Goal: Task Accomplishment & Management: Manage account settings

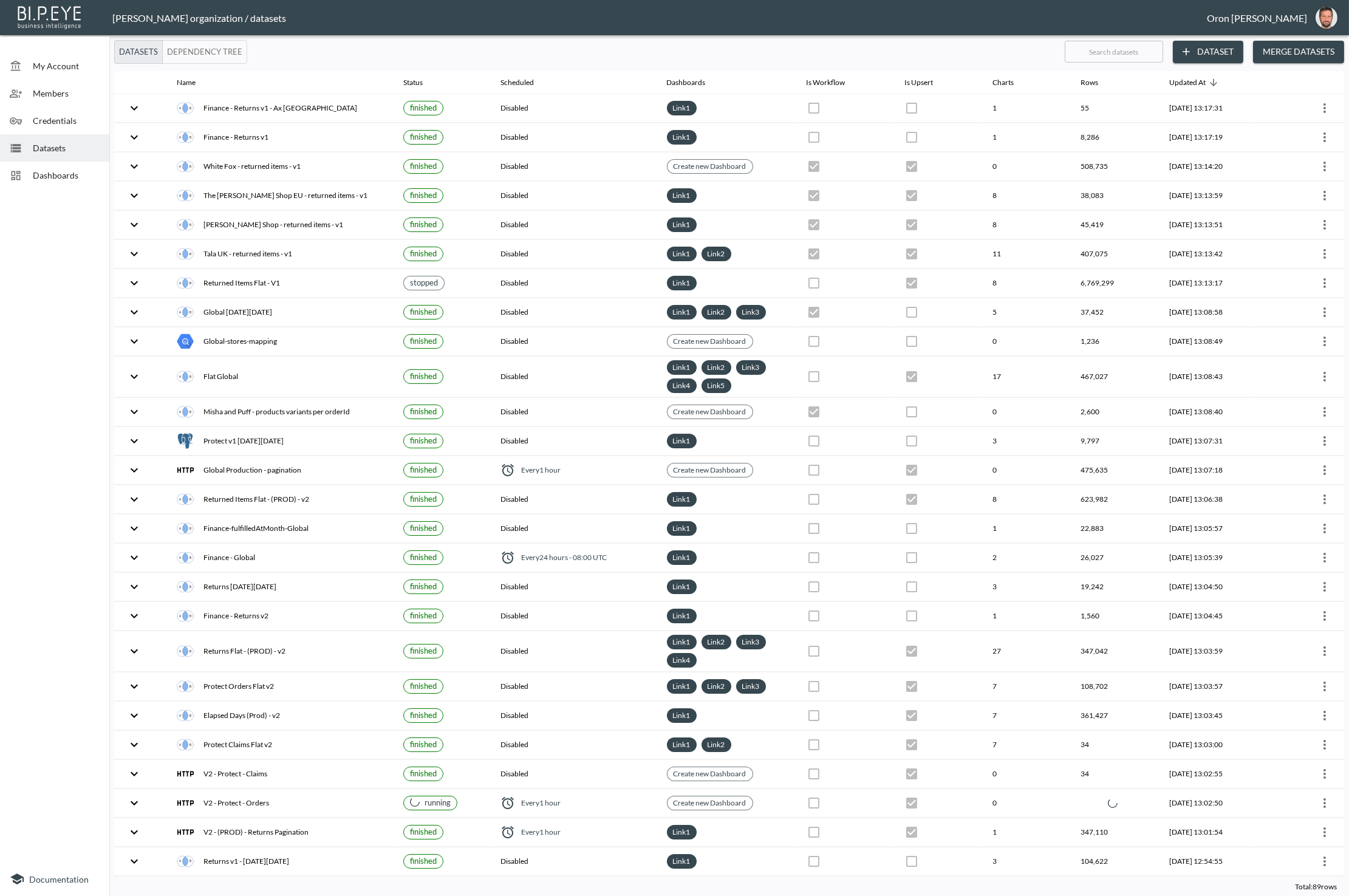
checkbox input "false"
checkbox input "true"
checkbox input "false"
checkbox input "true"
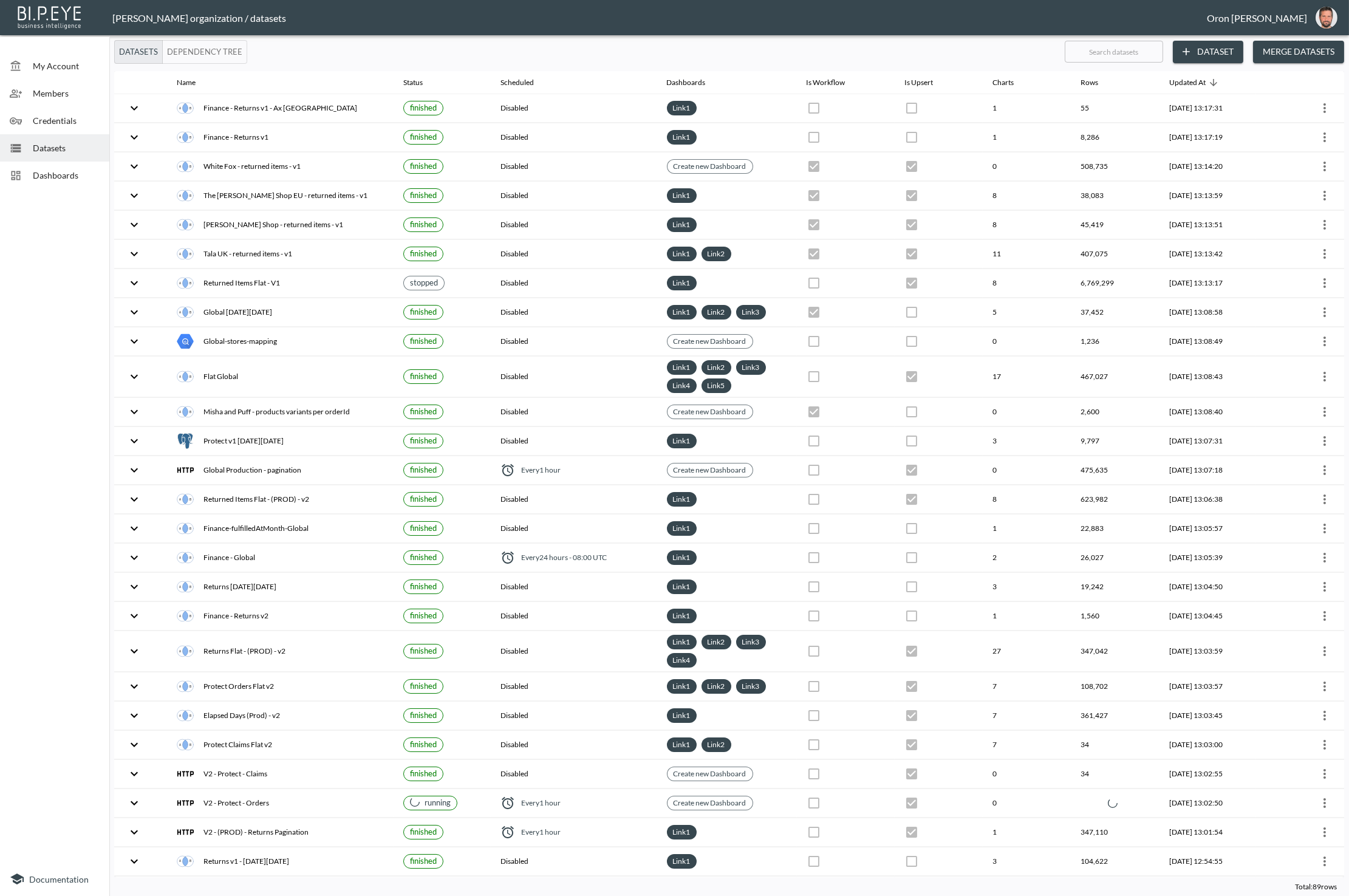
checkbox input "true"
checkbox input "false"
checkbox input "true"
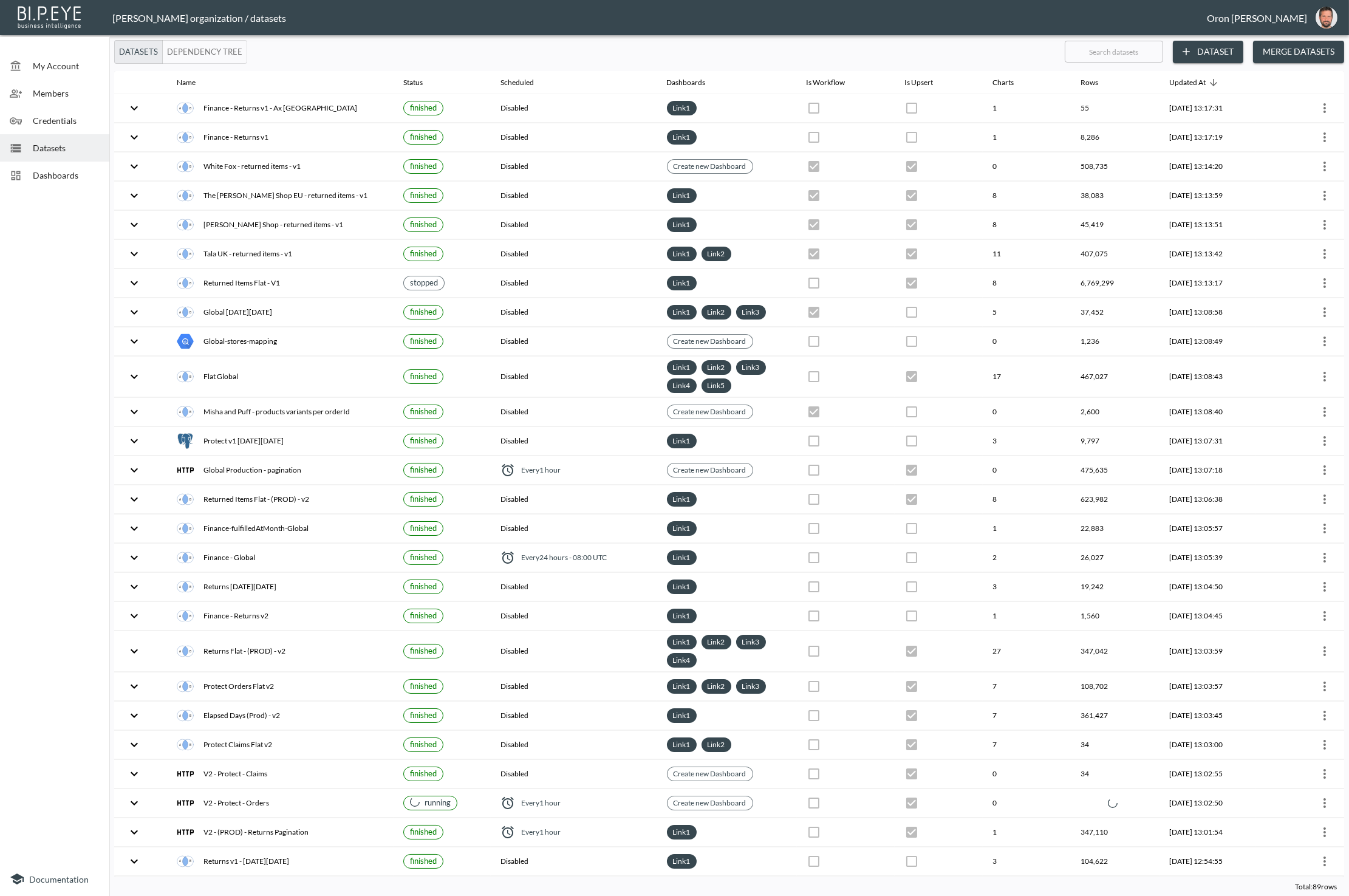
checkbox input "false"
checkbox input "true"
checkbox input "false"
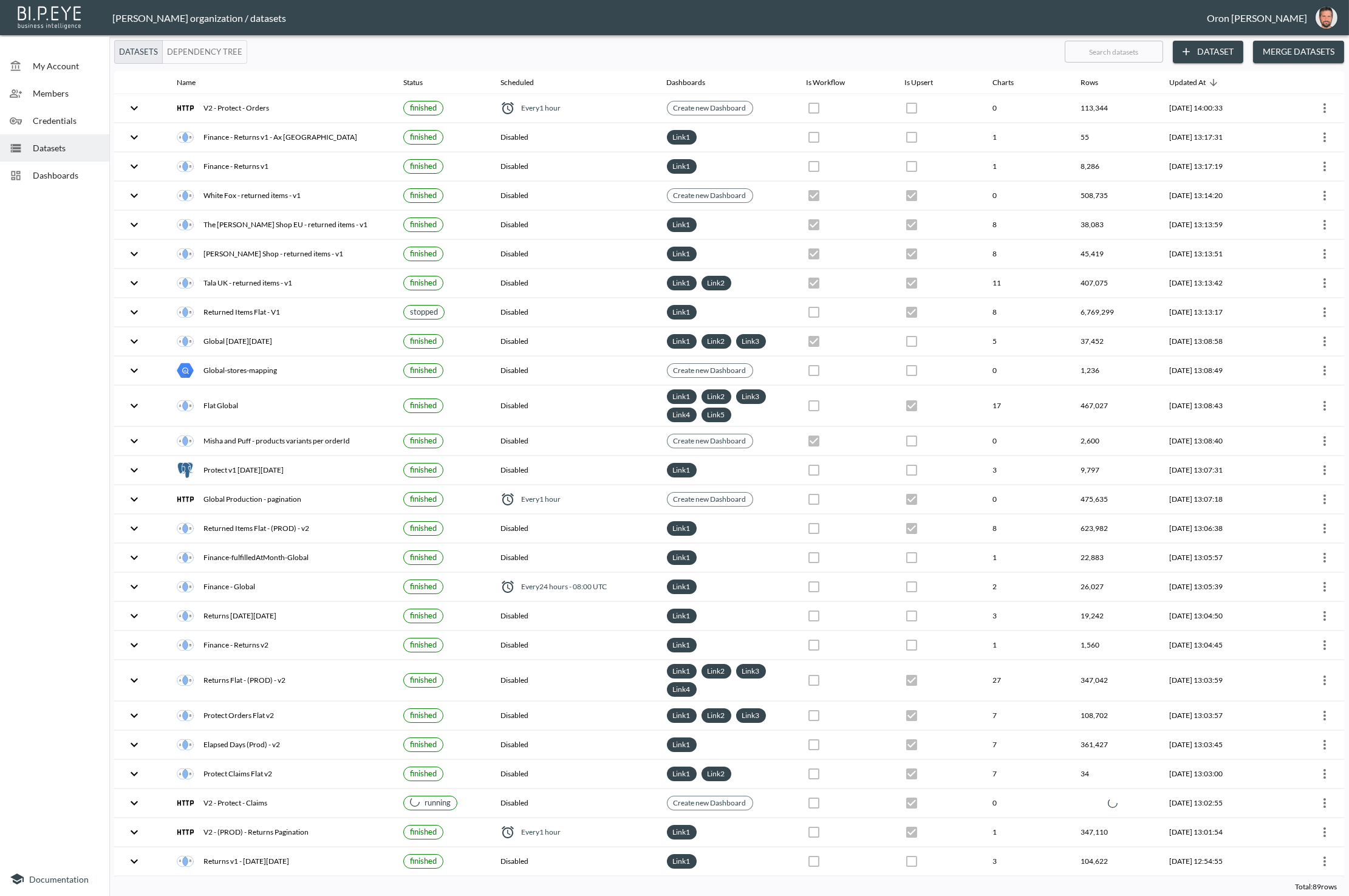
checkbox input "false"
checkbox input "true"
checkbox input "false"
checkbox input "true"
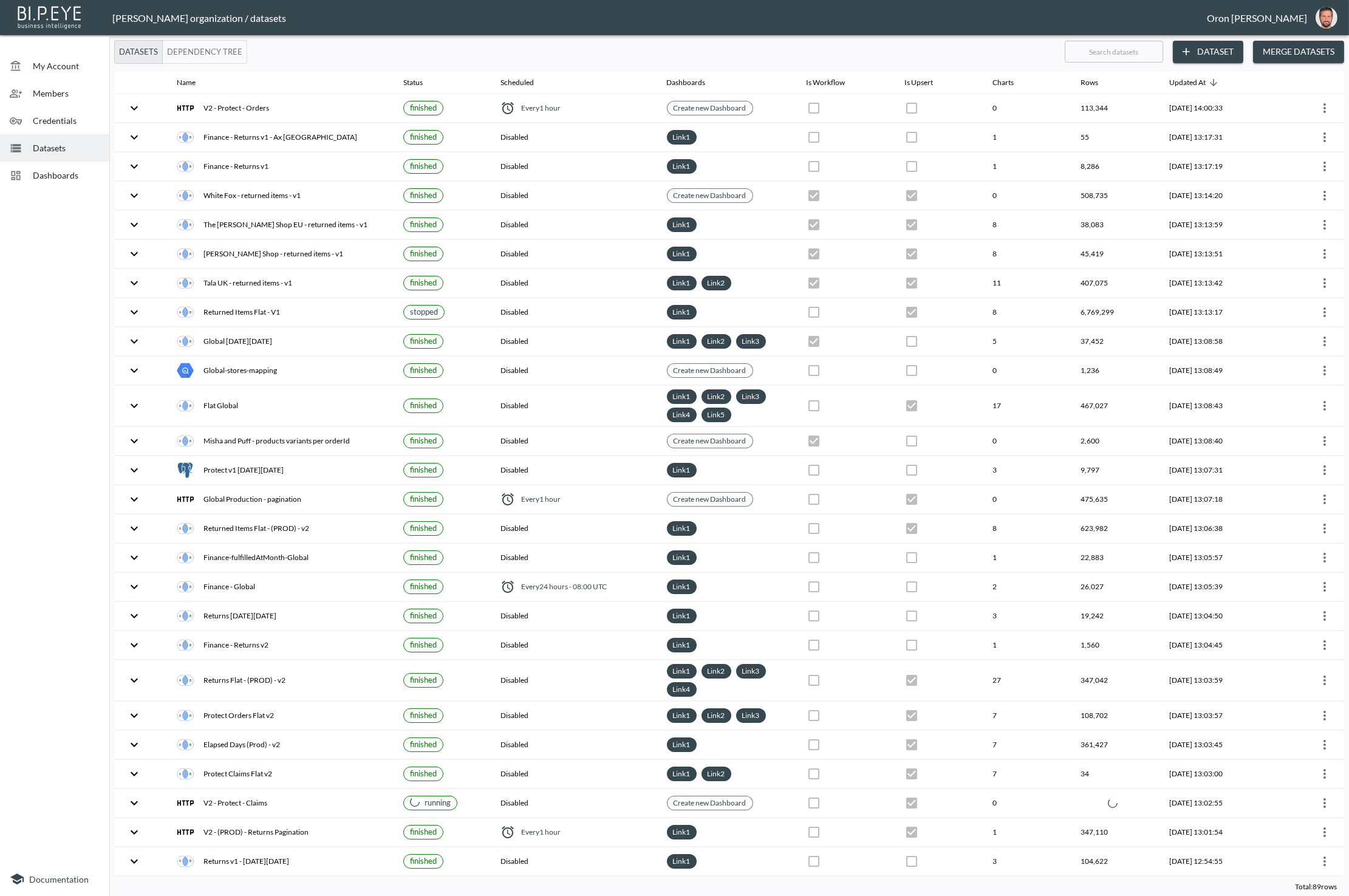
checkbox input "true"
checkbox input "false"
checkbox input "true"
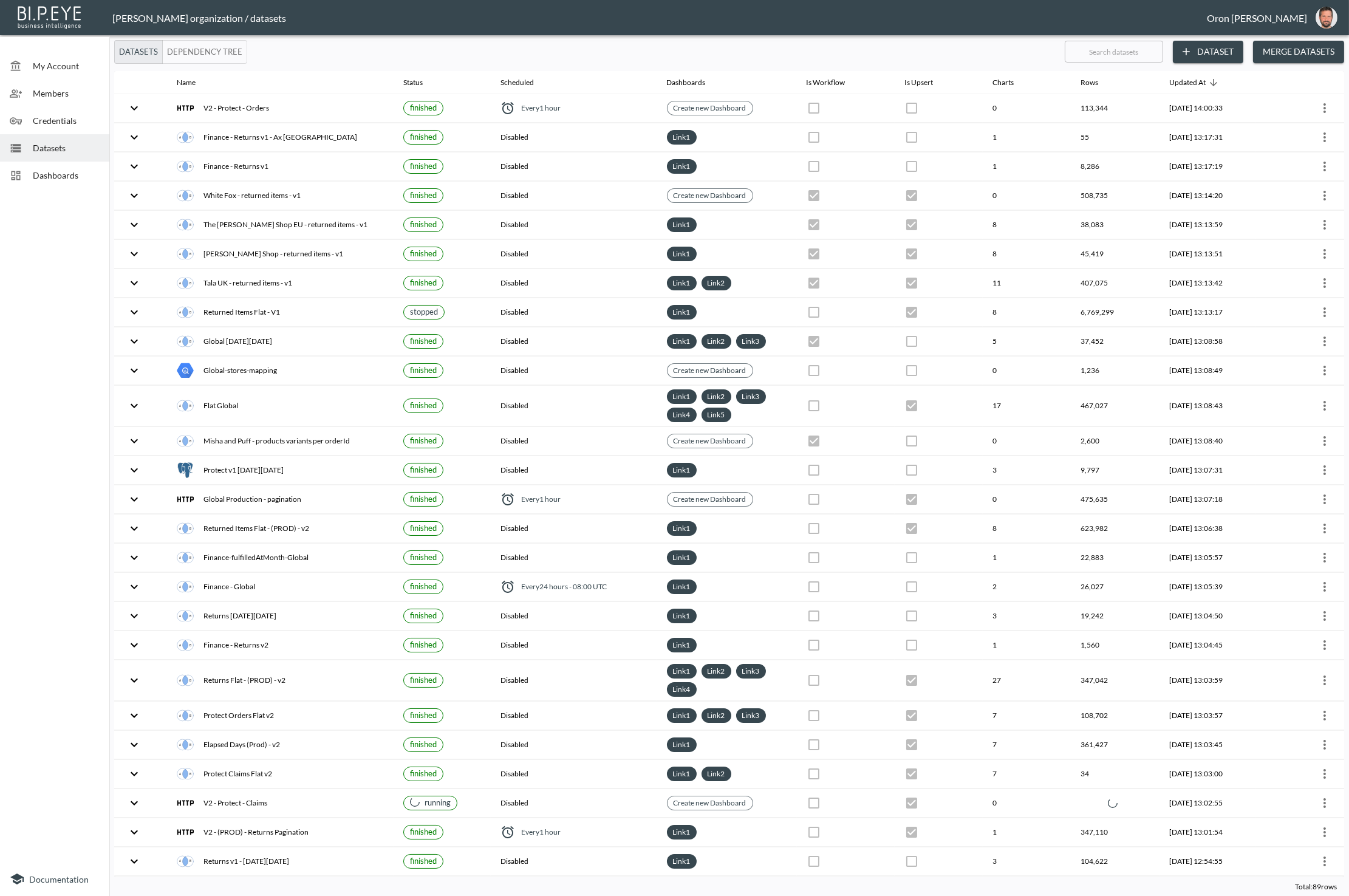
checkbox input "false"
checkbox input "true"
checkbox input "false"
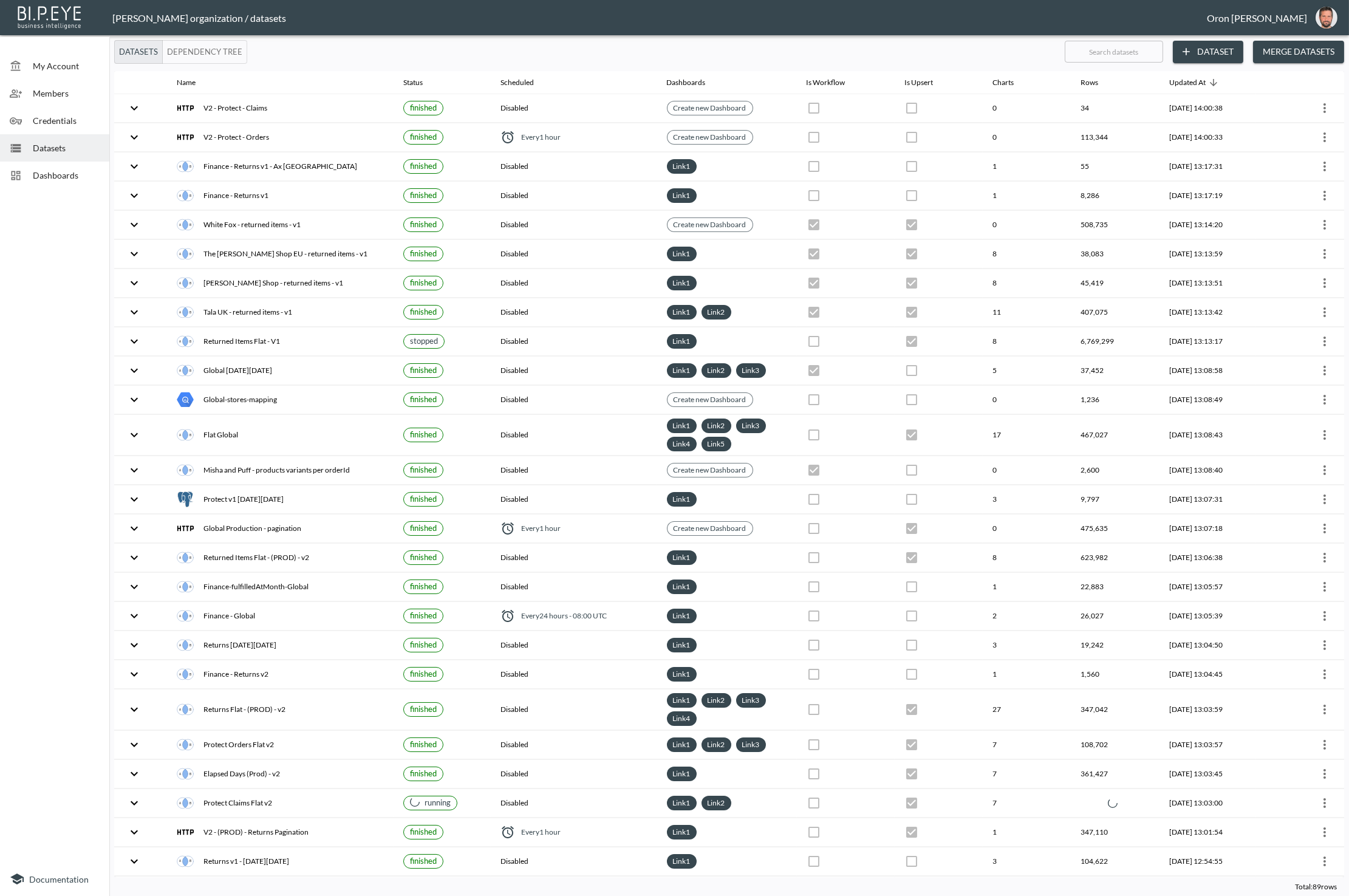
checkbox input "true"
checkbox input "false"
checkbox input "true"
checkbox input "false"
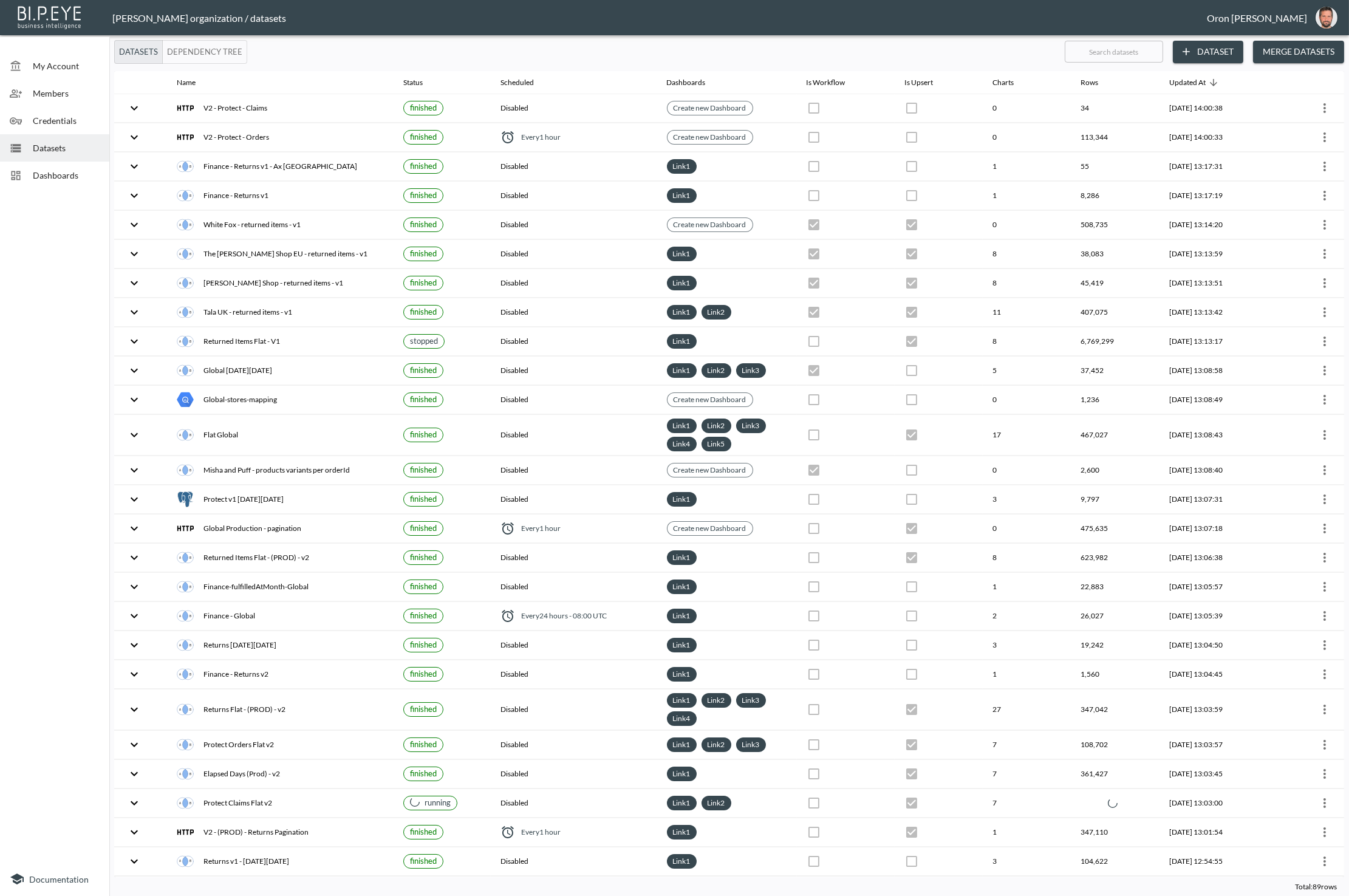
checkbox input "true"
checkbox input "false"
checkbox input "true"
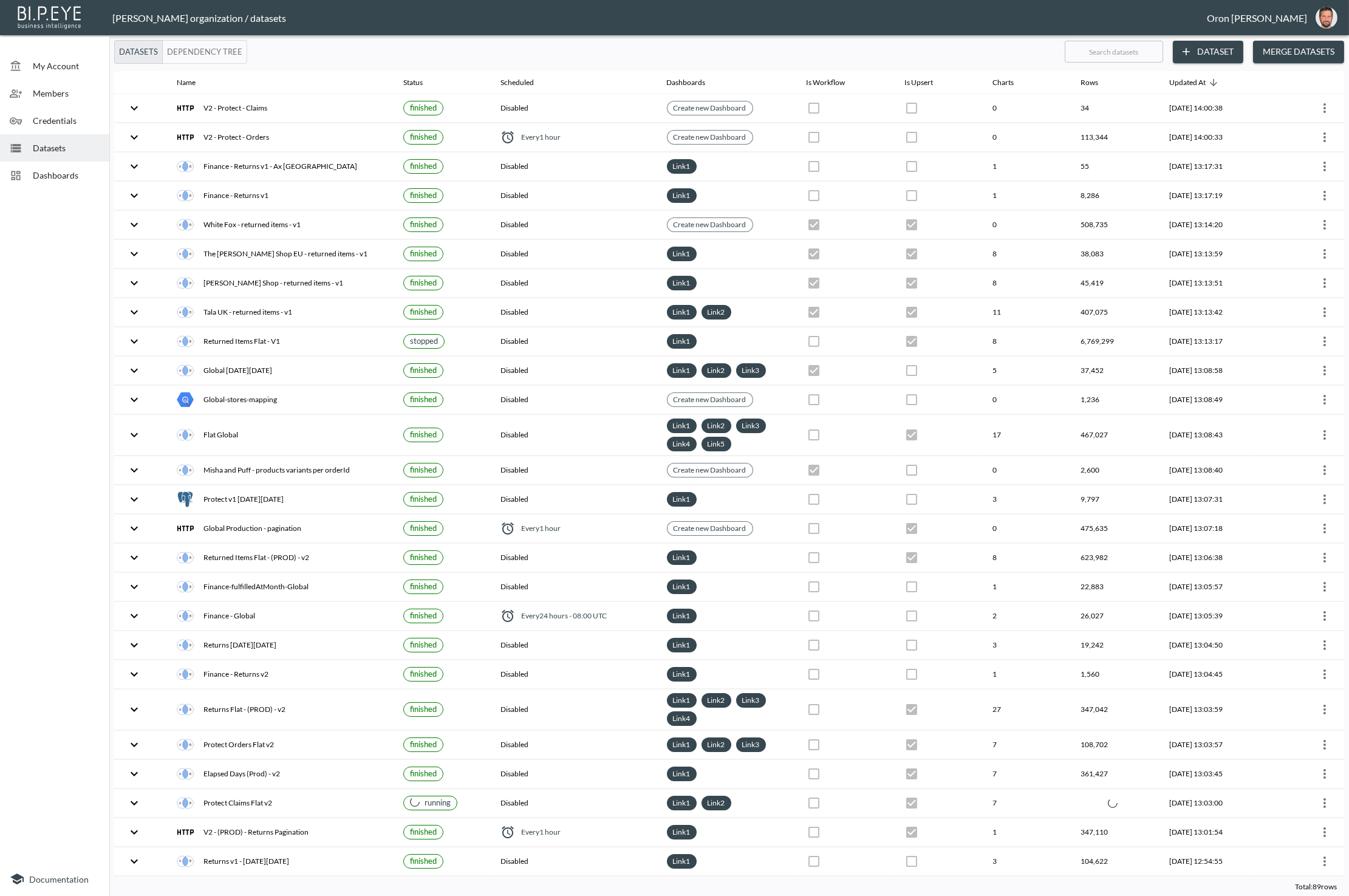
checkbox input "true"
checkbox input "false"
checkbox input "true"
checkbox input "false"
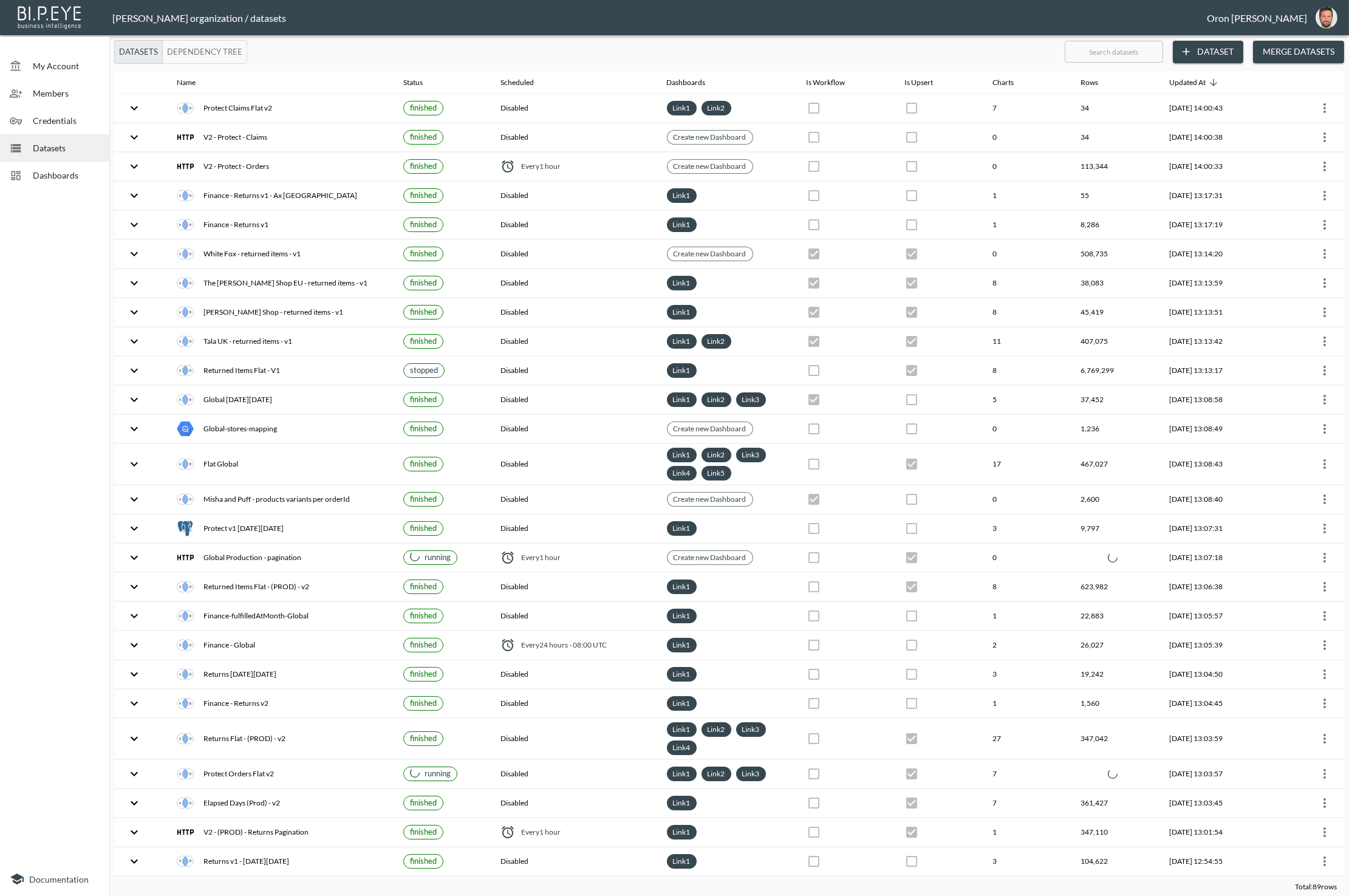
checkbox input "true"
checkbox input "false"
checkbox input "true"
checkbox input "false"
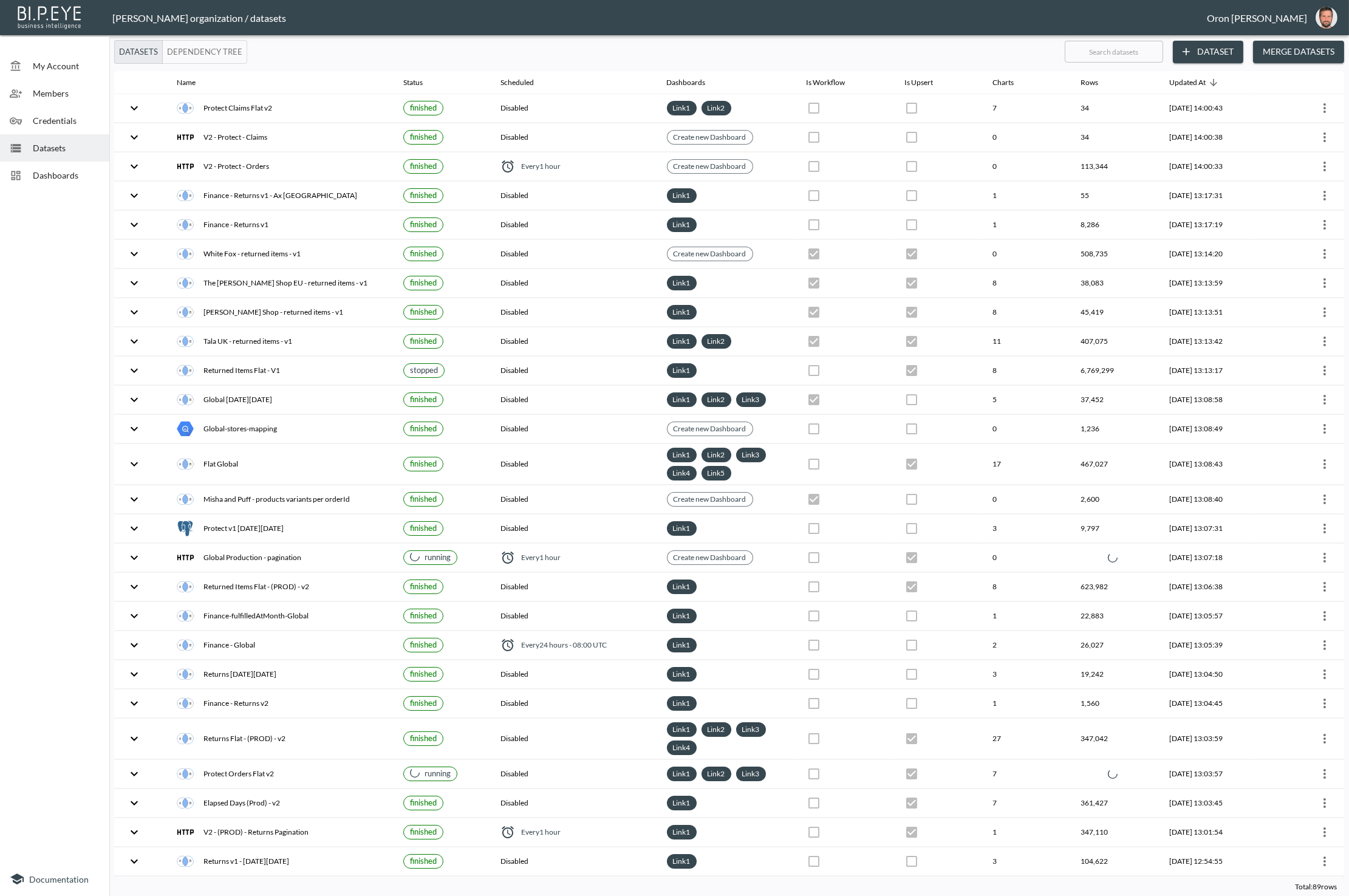
checkbox input "true"
checkbox input "false"
checkbox input "true"
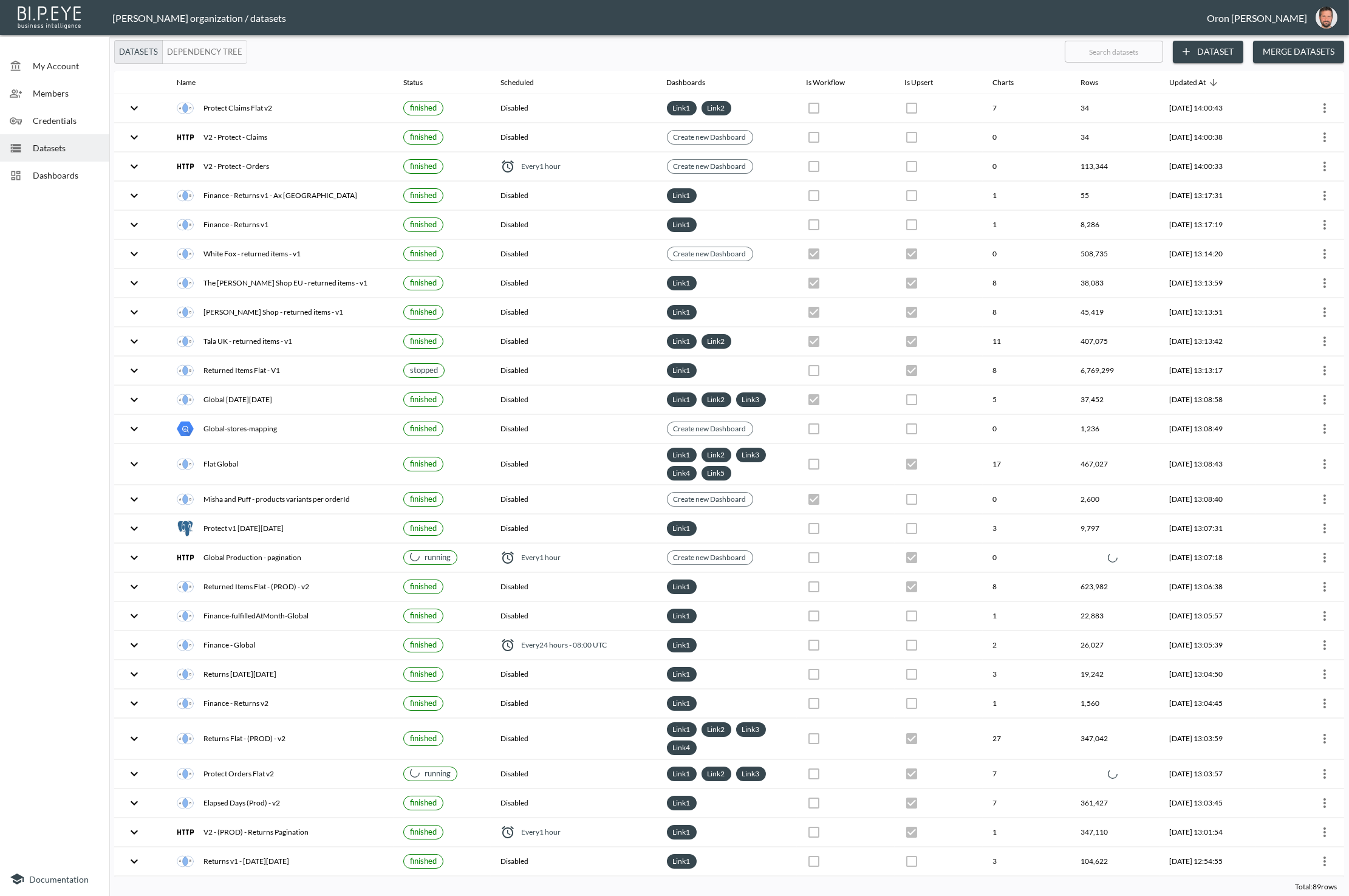
checkbox input "true"
checkbox input "false"
checkbox input "true"
checkbox input "false"
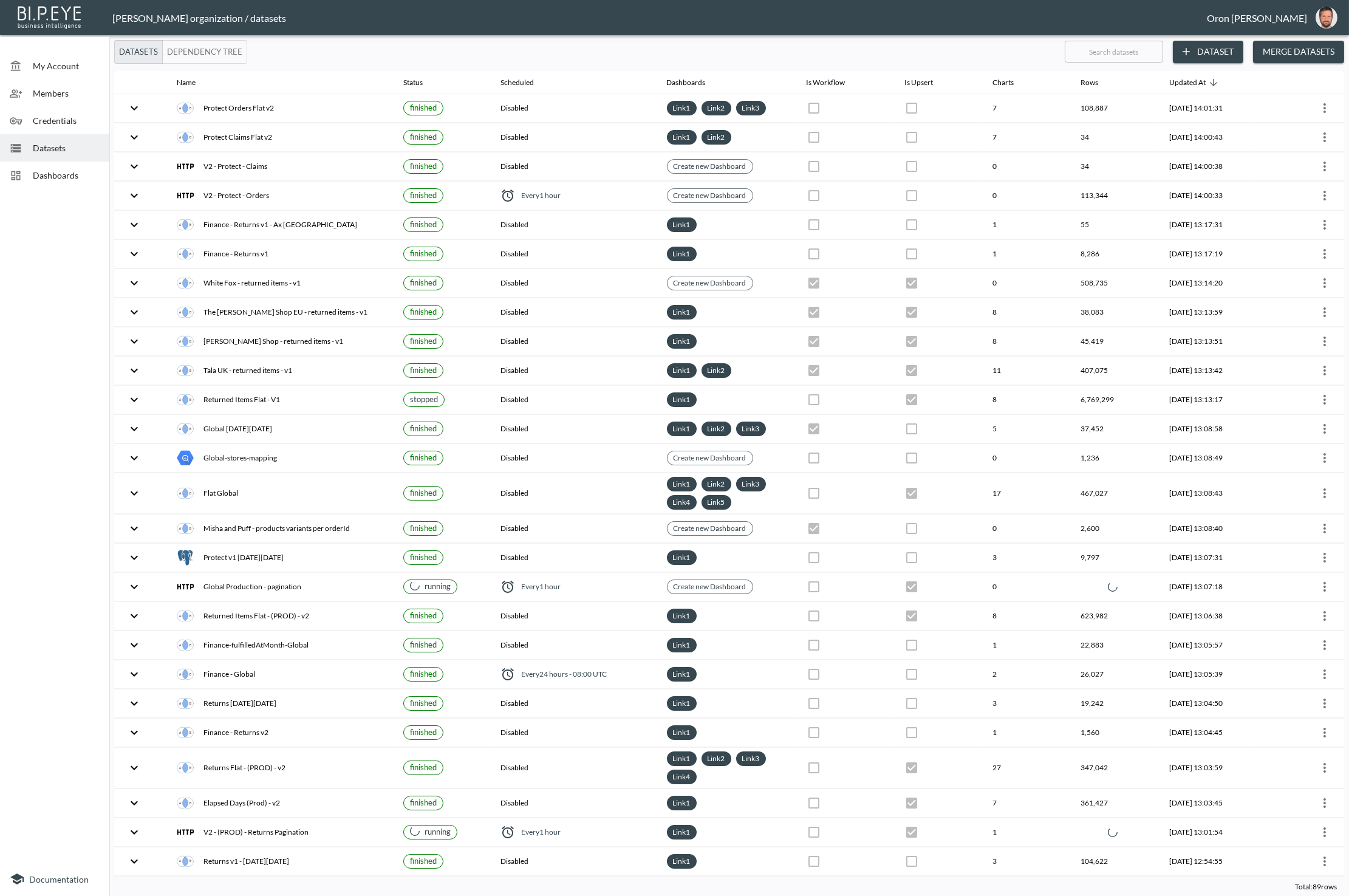
checkbox input "true"
checkbox input "false"
checkbox input "true"
checkbox input "false"
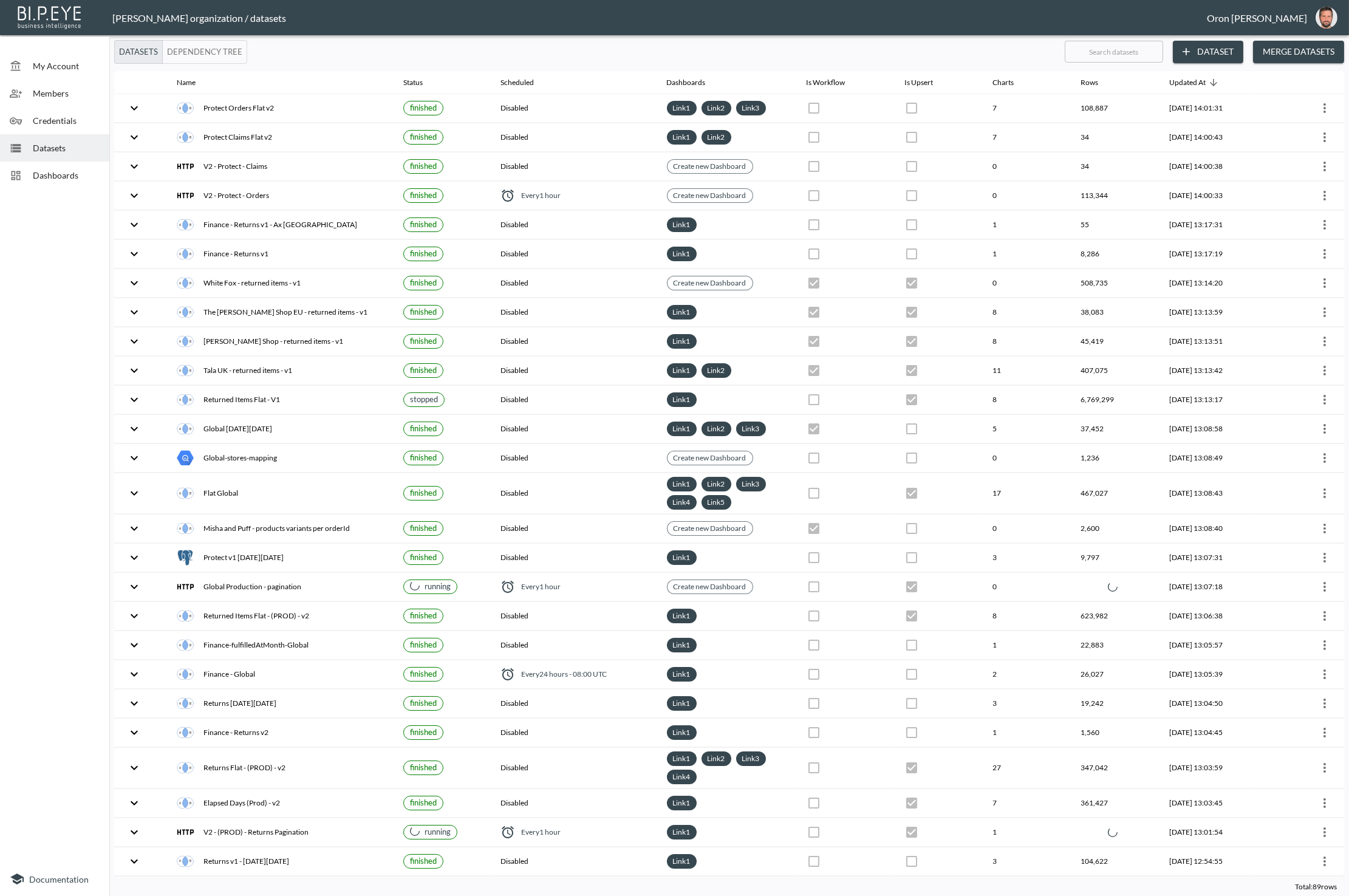
checkbox input "true"
checkbox input "false"
checkbox input "true"
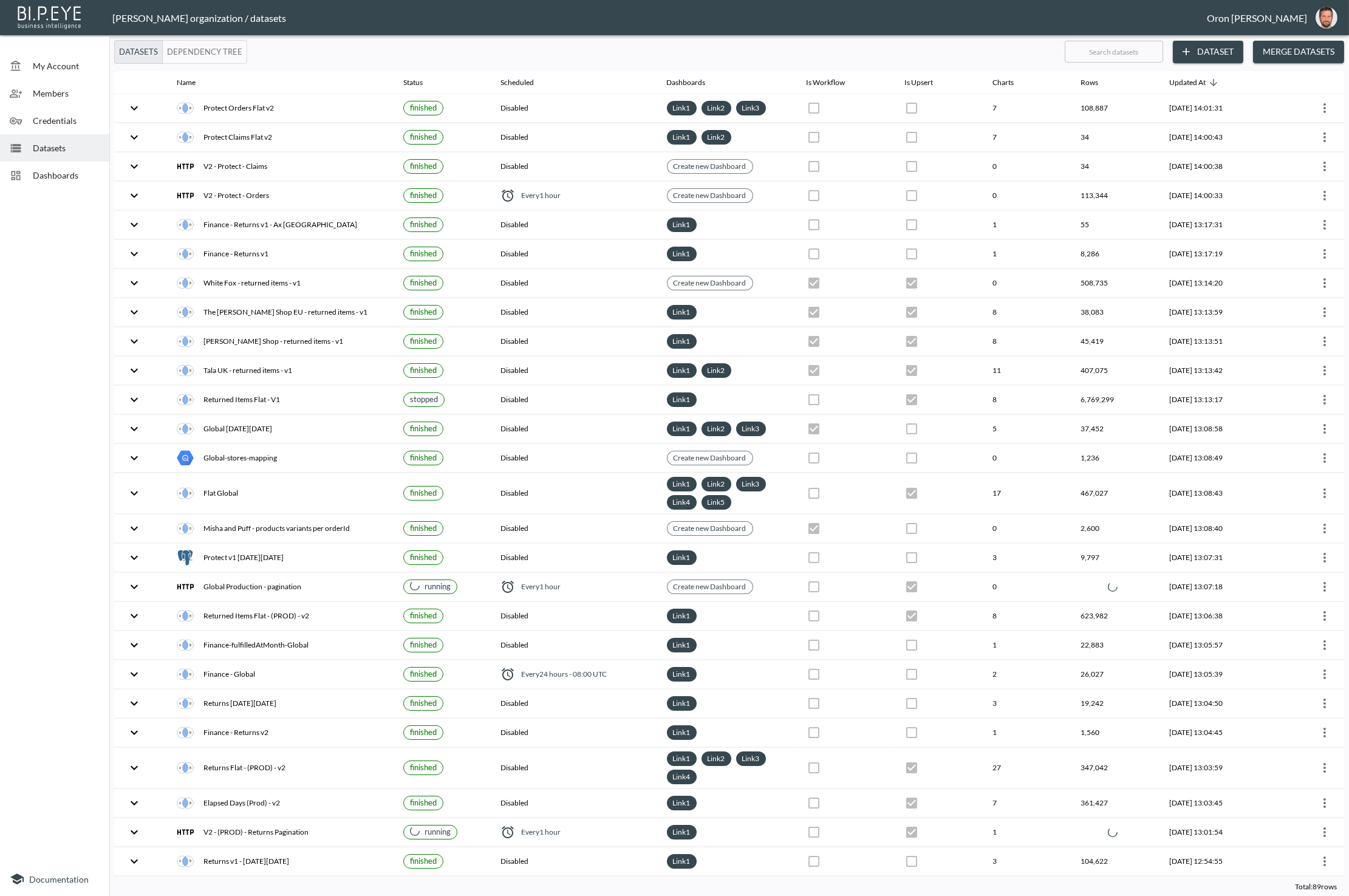
checkbox input "true"
checkbox input "false"
checkbox input "true"
checkbox input "false"
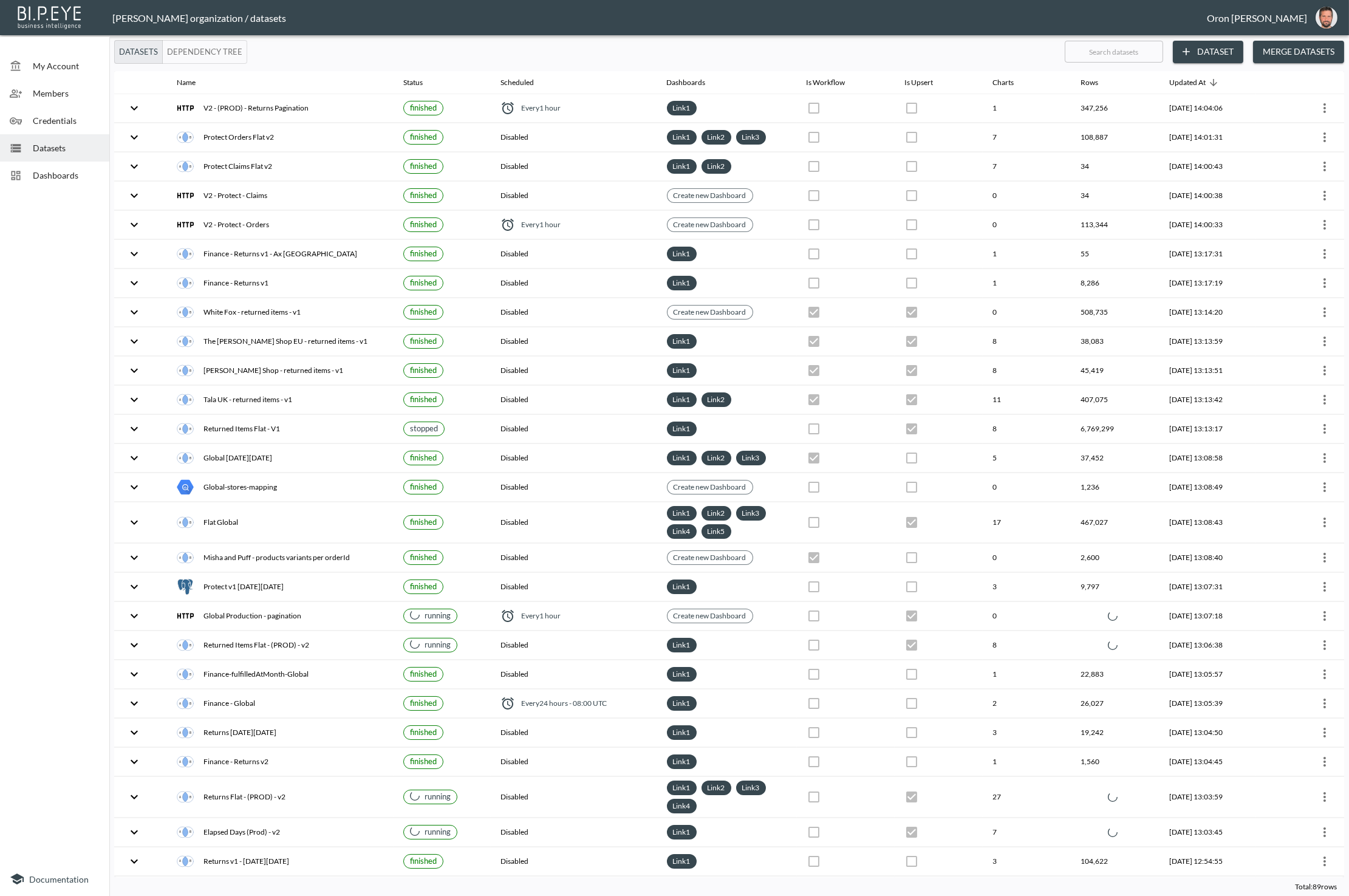
checkbox input "true"
checkbox input "false"
checkbox input "true"
checkbox input "false"
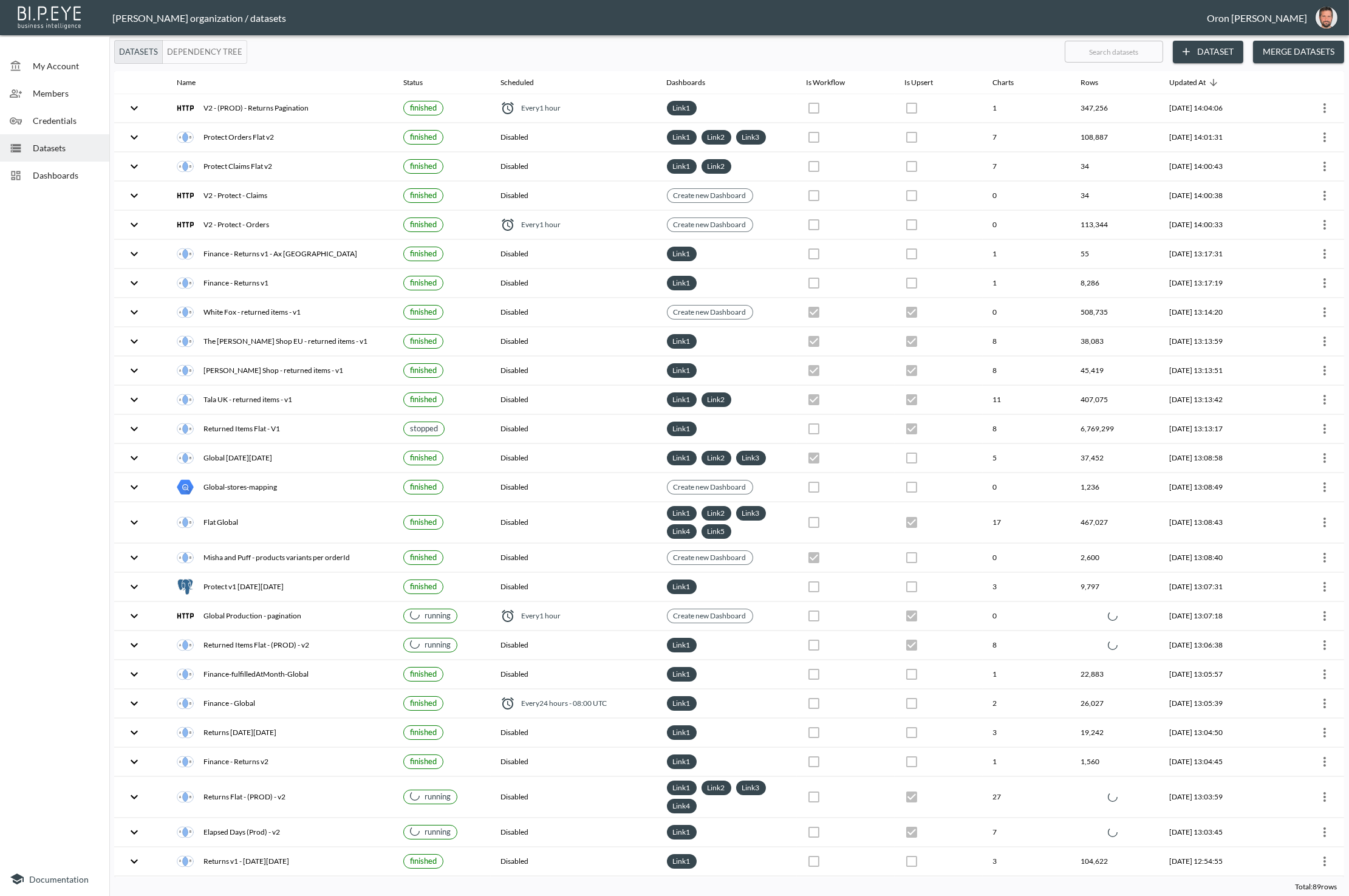
checkbox input "true"
checkbox input "false"
checkbox input "true"
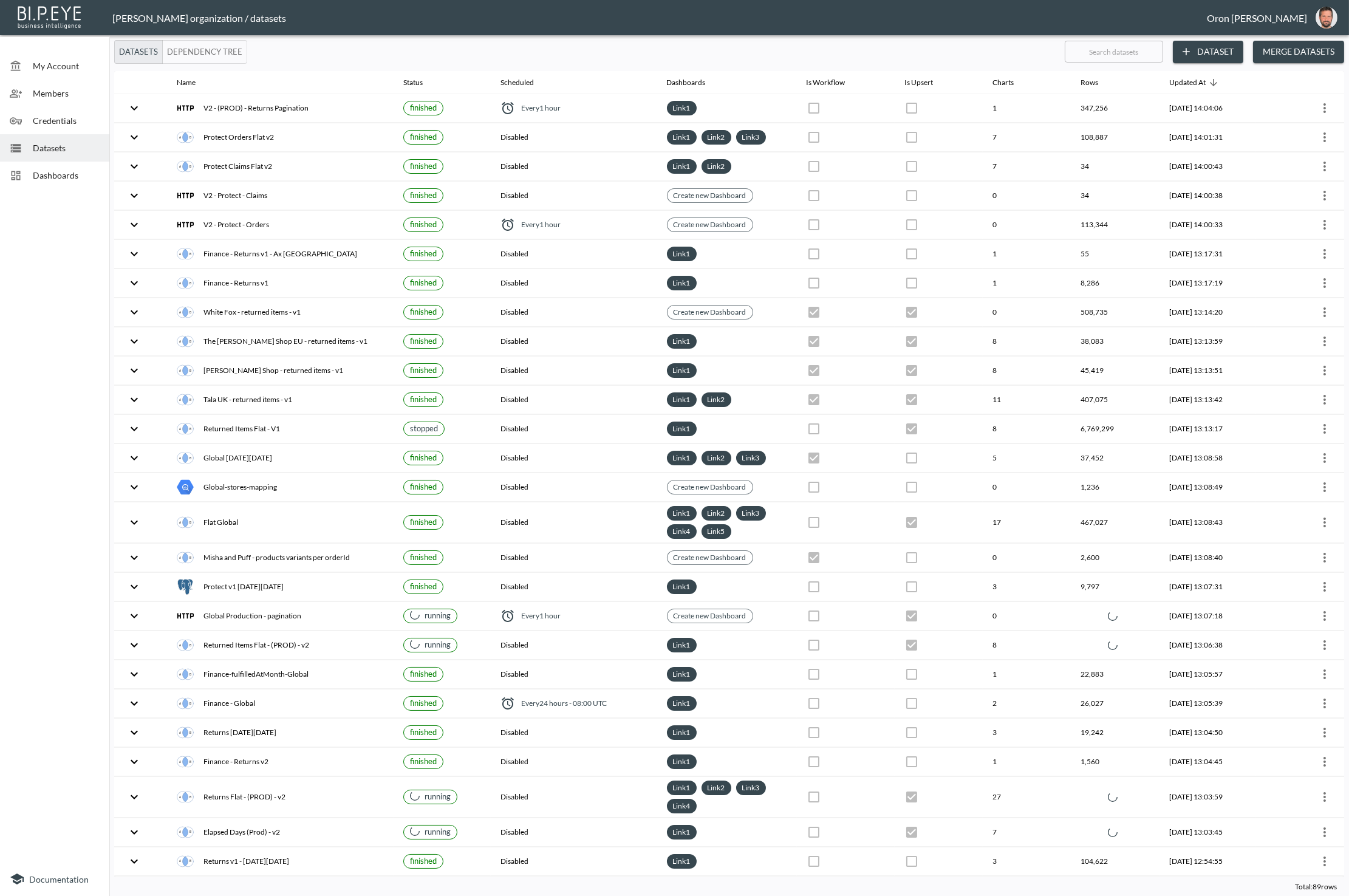
checkbox input "true"
checkbox input "false"
checkbox input "true"
checkbox input "false"
checkbox input "true"
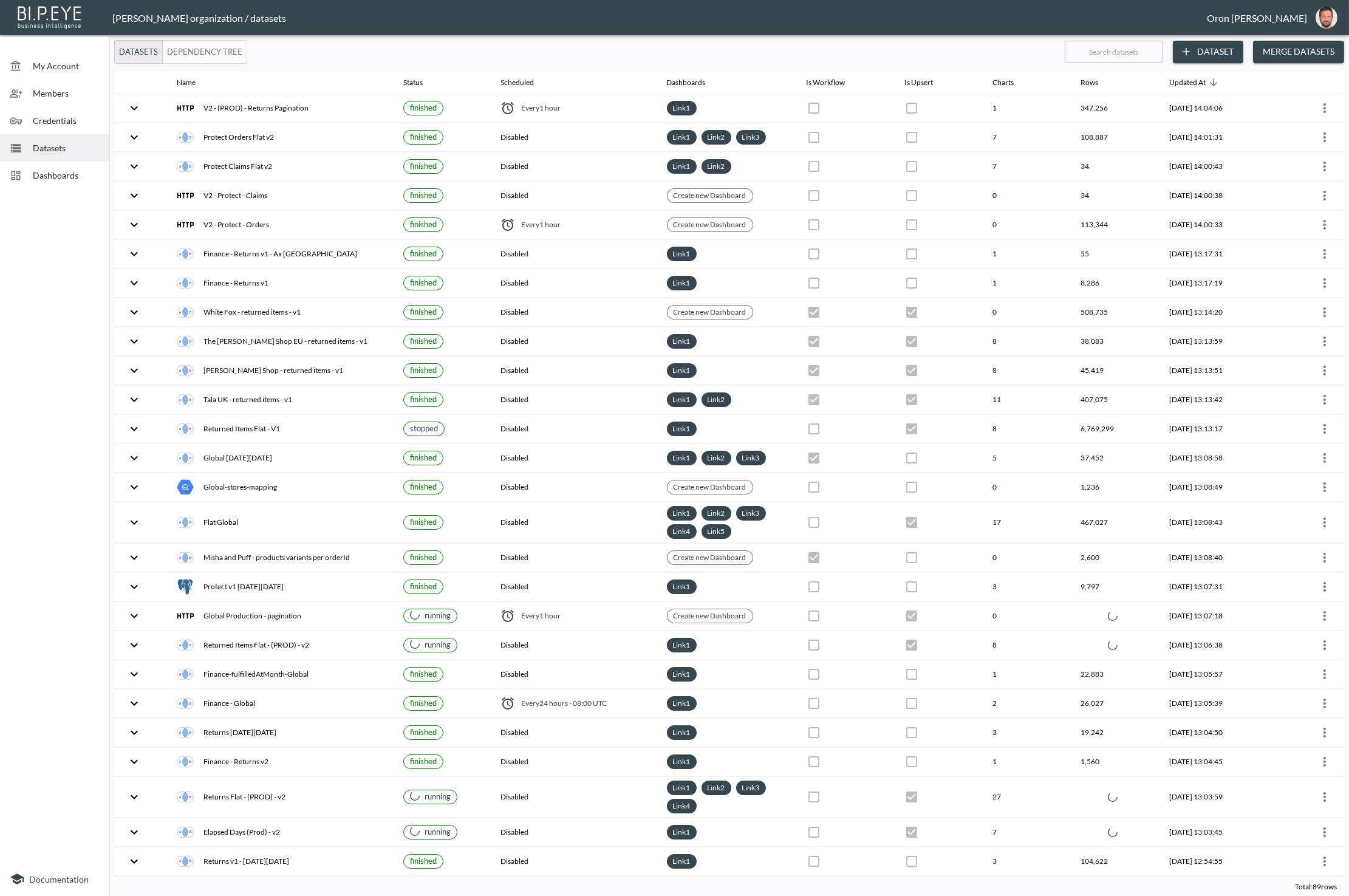
checkbox input "false"
checkbox input "true"
checkbox input "false"
checkbox input "true"
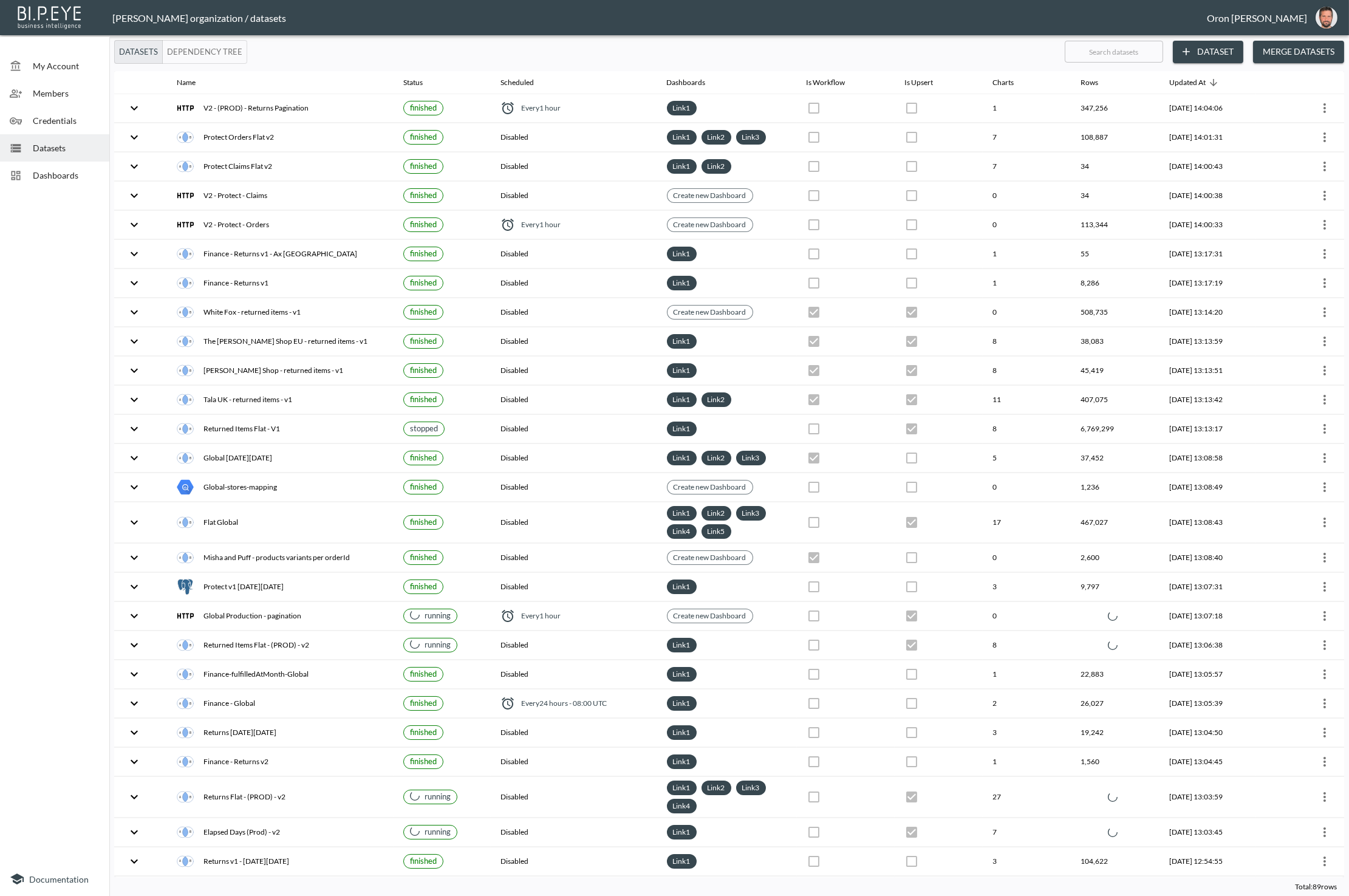
checkbox input "true"
checkbox input "false"
checkbox input "true"
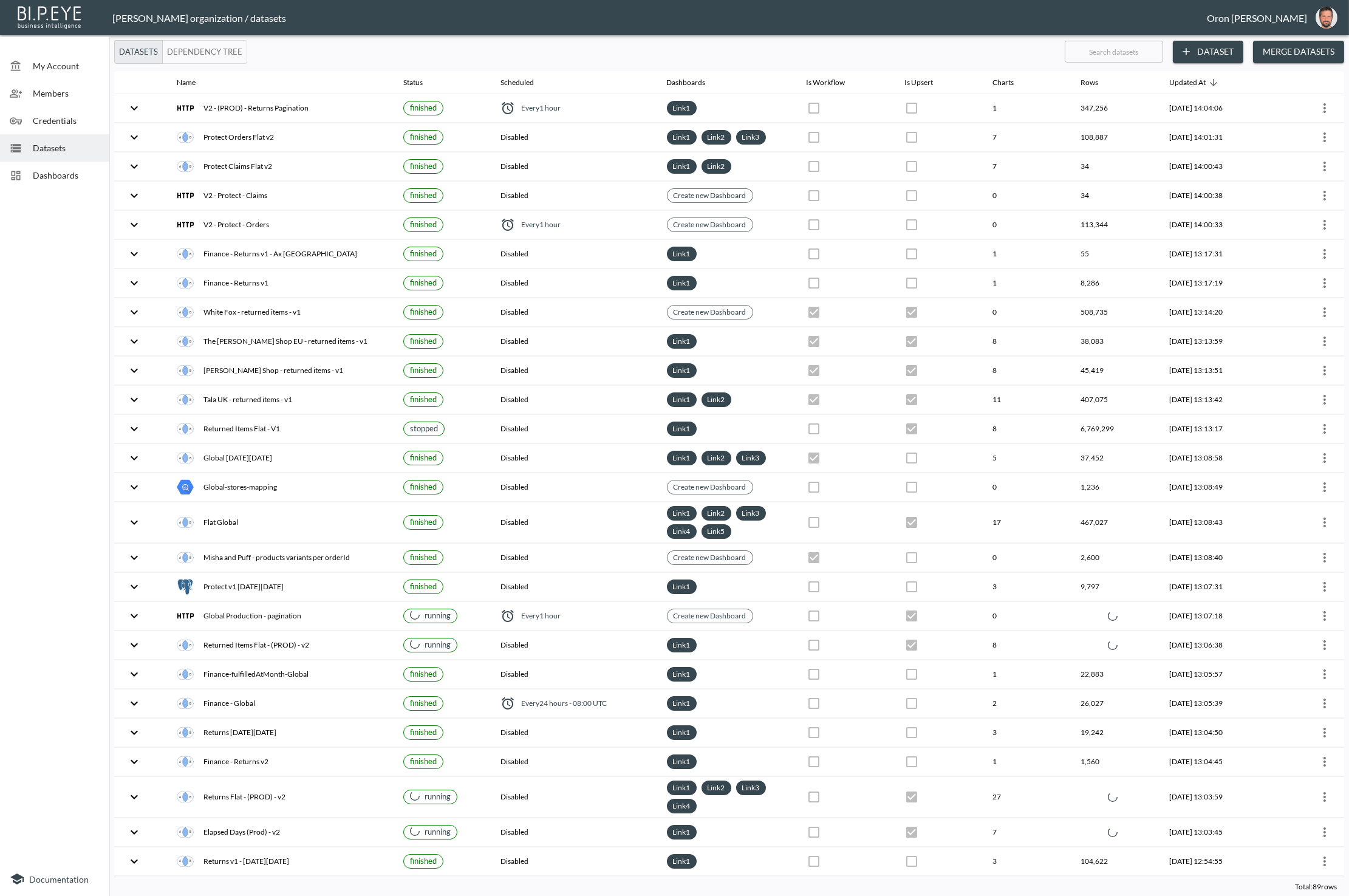
checkbox input "false"
checkbox input "true"
checkbox input "false"
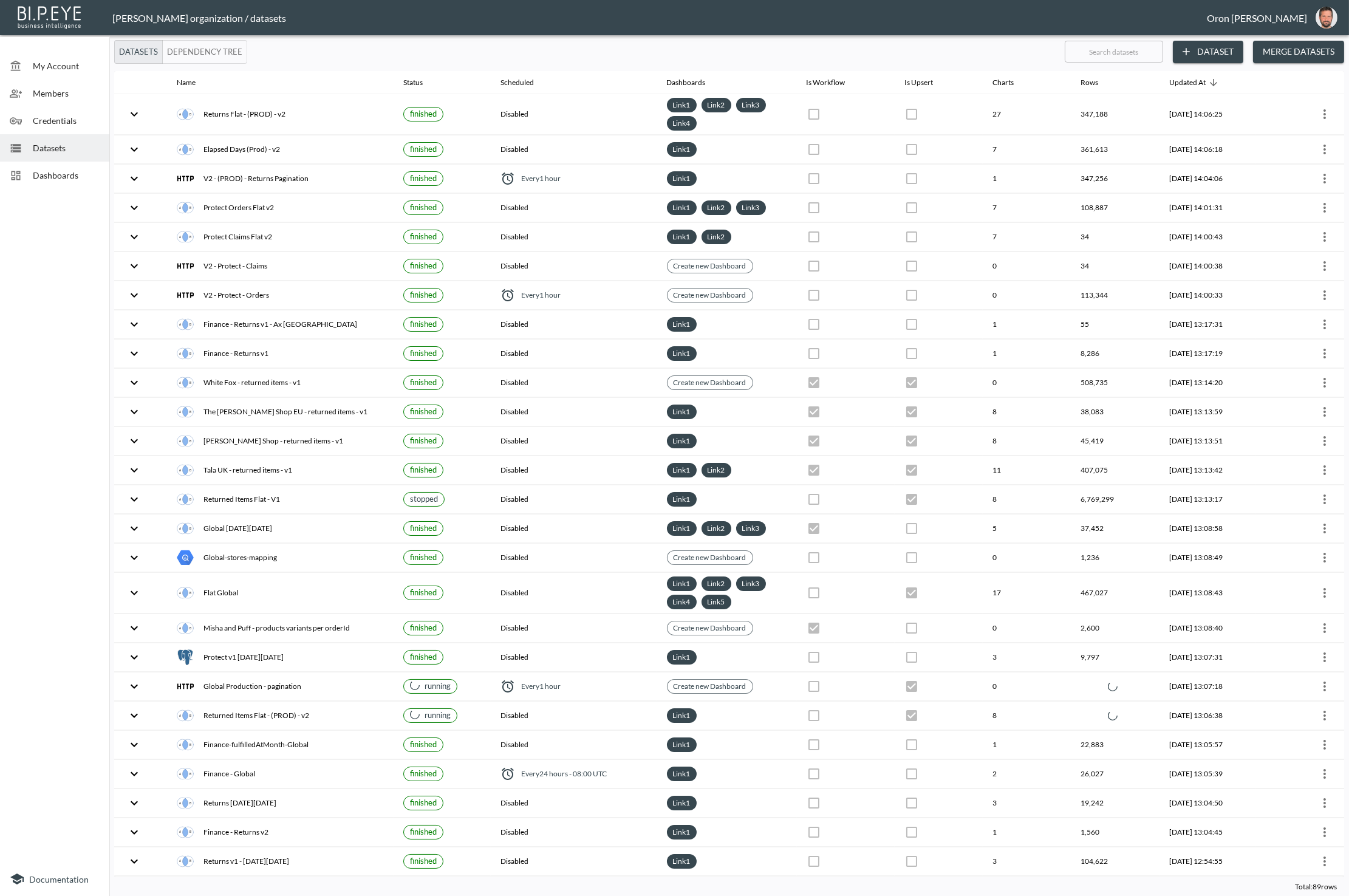
checkbox input "false"
checkbox input "true"
checkbox input "false"
checkbox input "true"
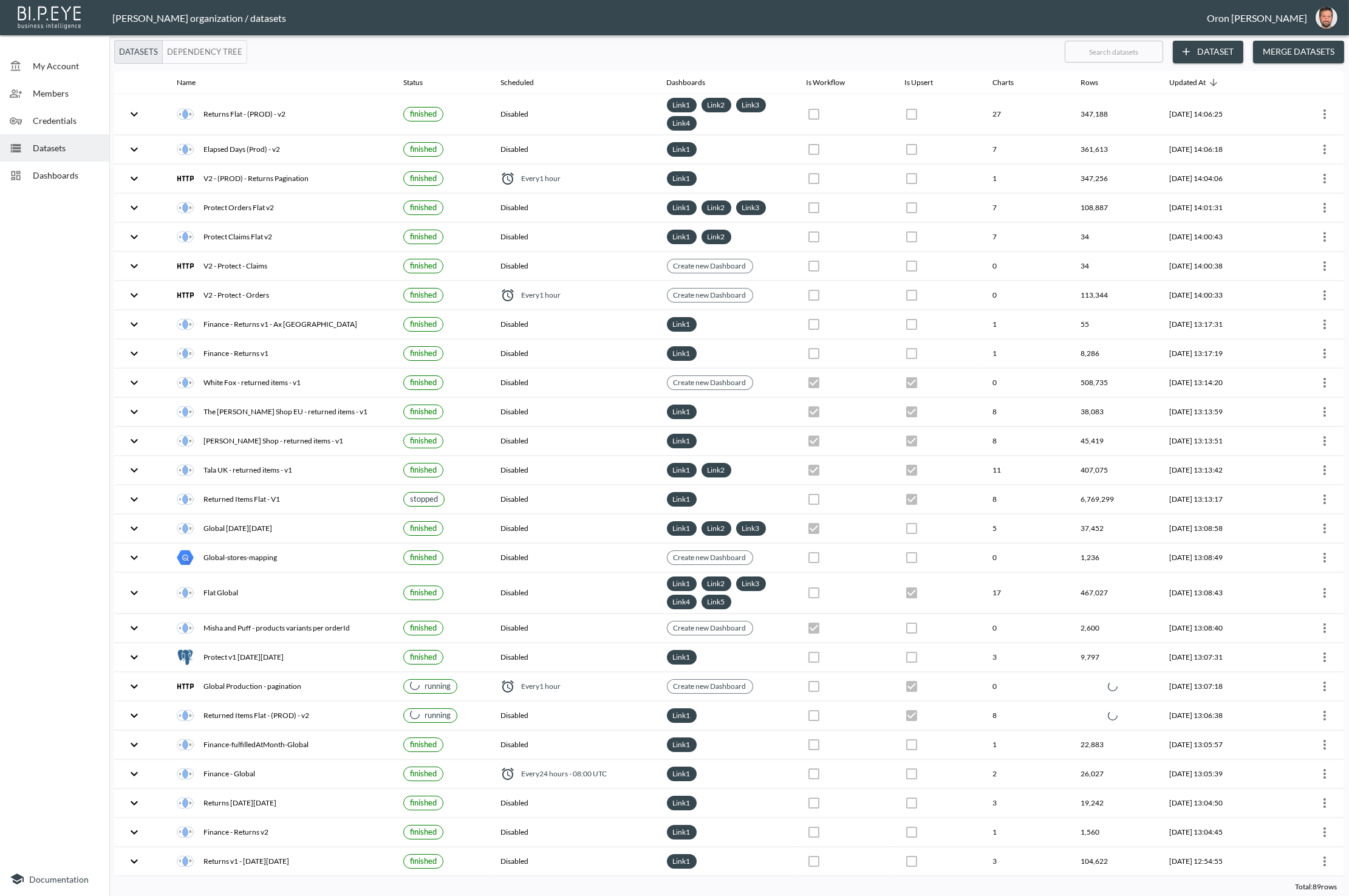
checkbox input "true"
checkbox input "false"
checkbox input "true"
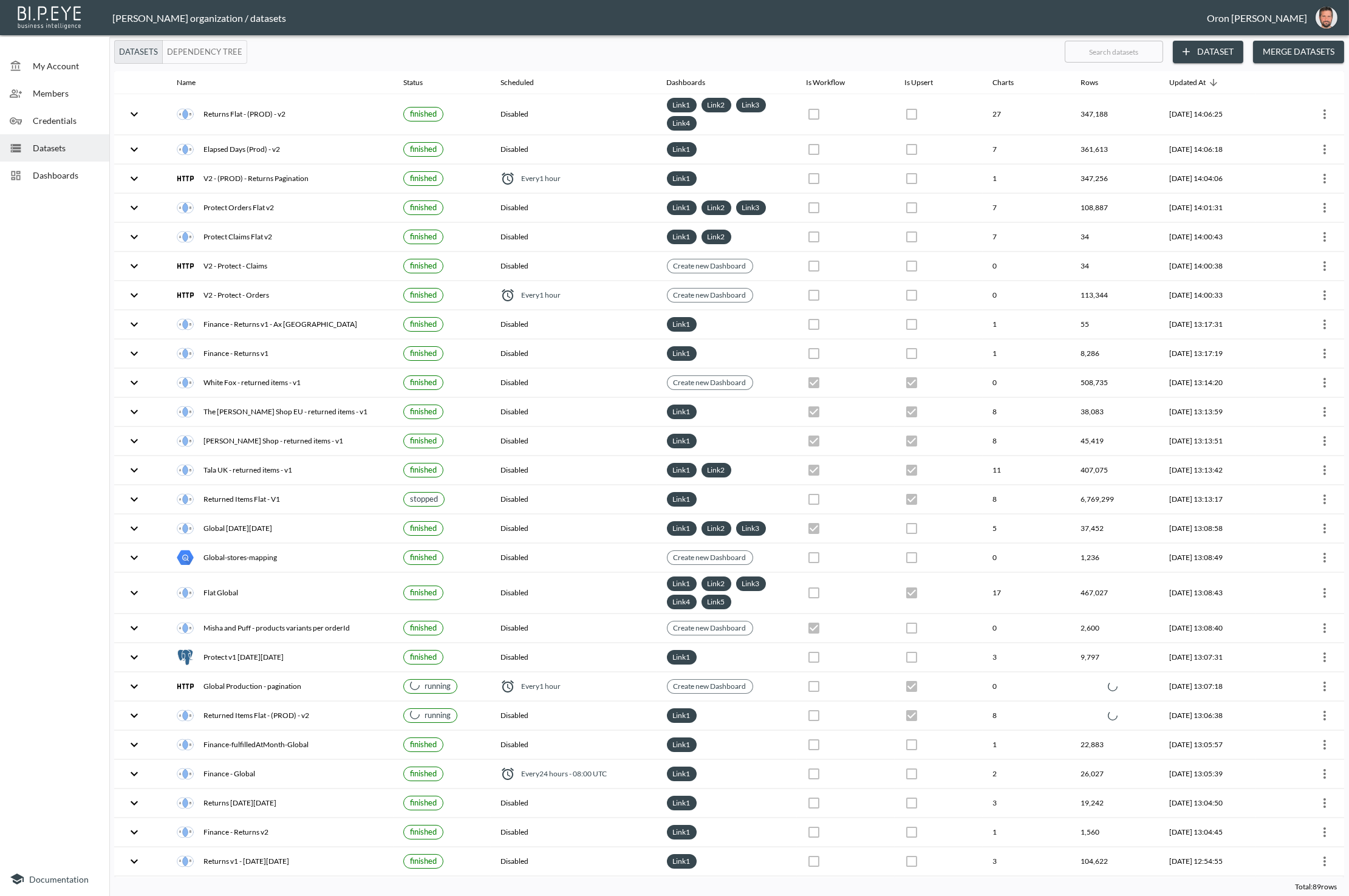
checkbox input "false"
checkbox input "true"
checkbox input "false"
checkbox input "true"
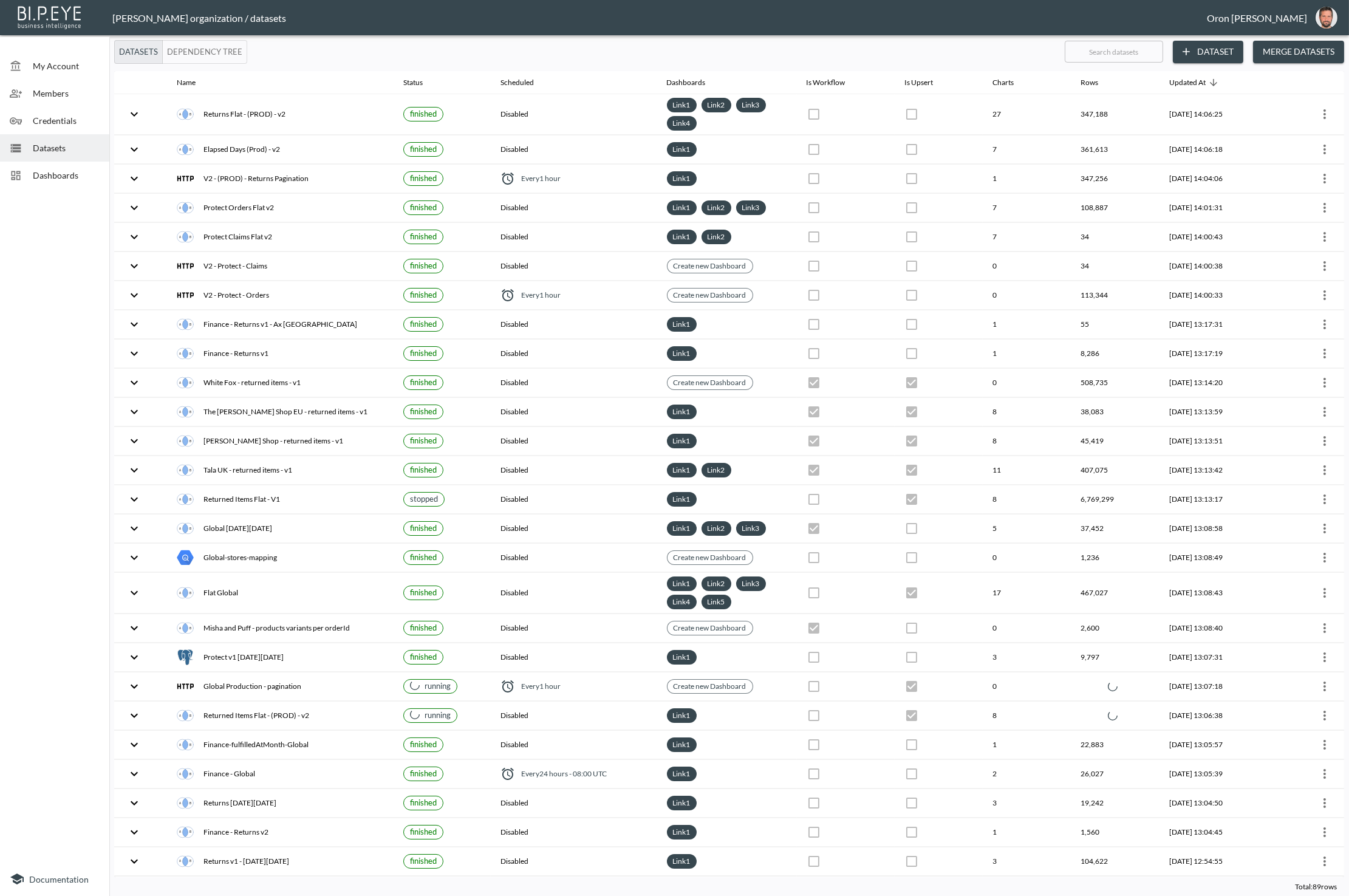
checkbox input "false"
checkbox input "true"
checkbox input "false"
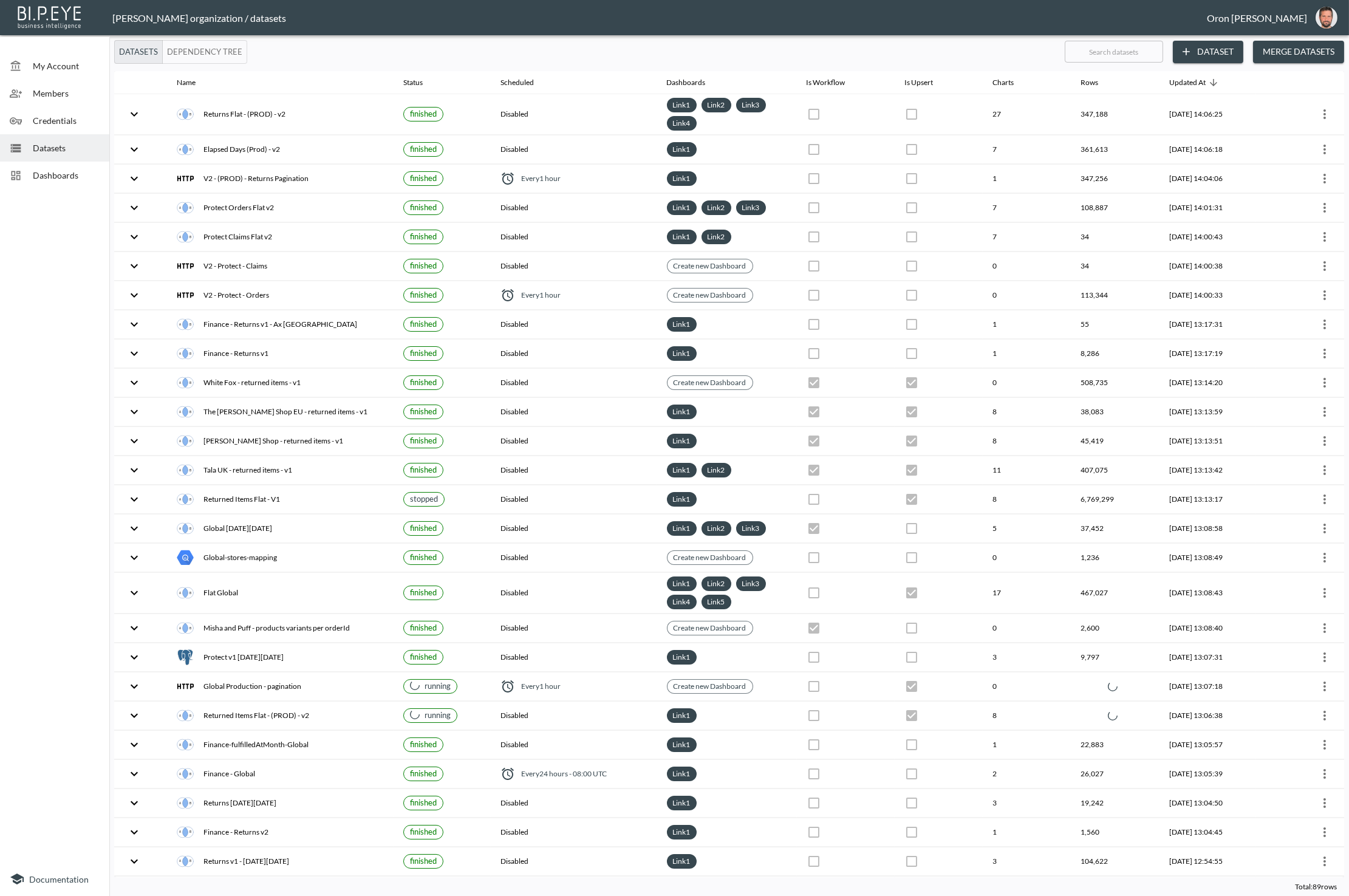
checkbox input "true"
checkbox input "false"
checkbox input "true"
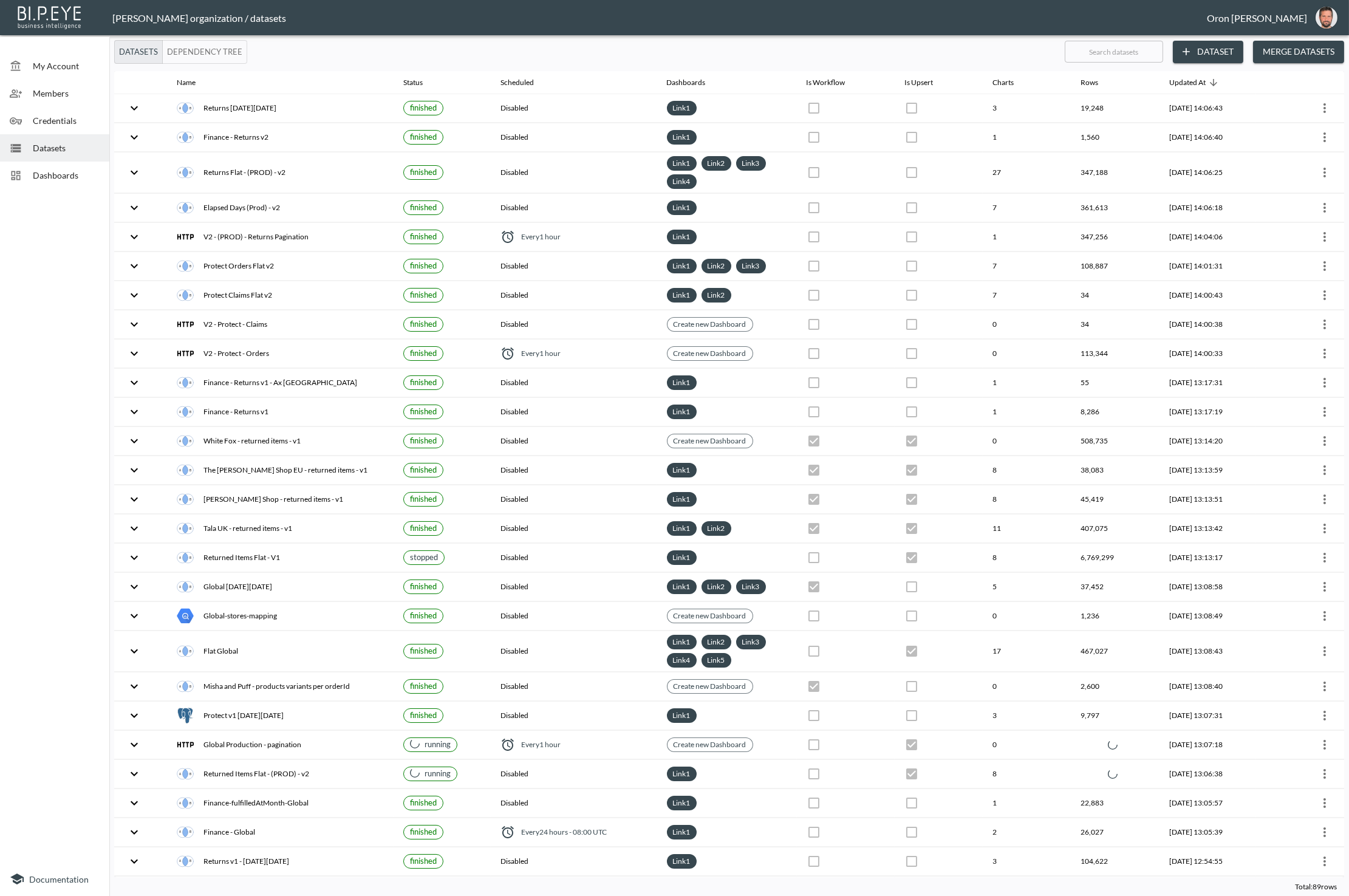
checkbox input "true"
checkbox input "false"
checkbox input "true"
checkbox input "false"
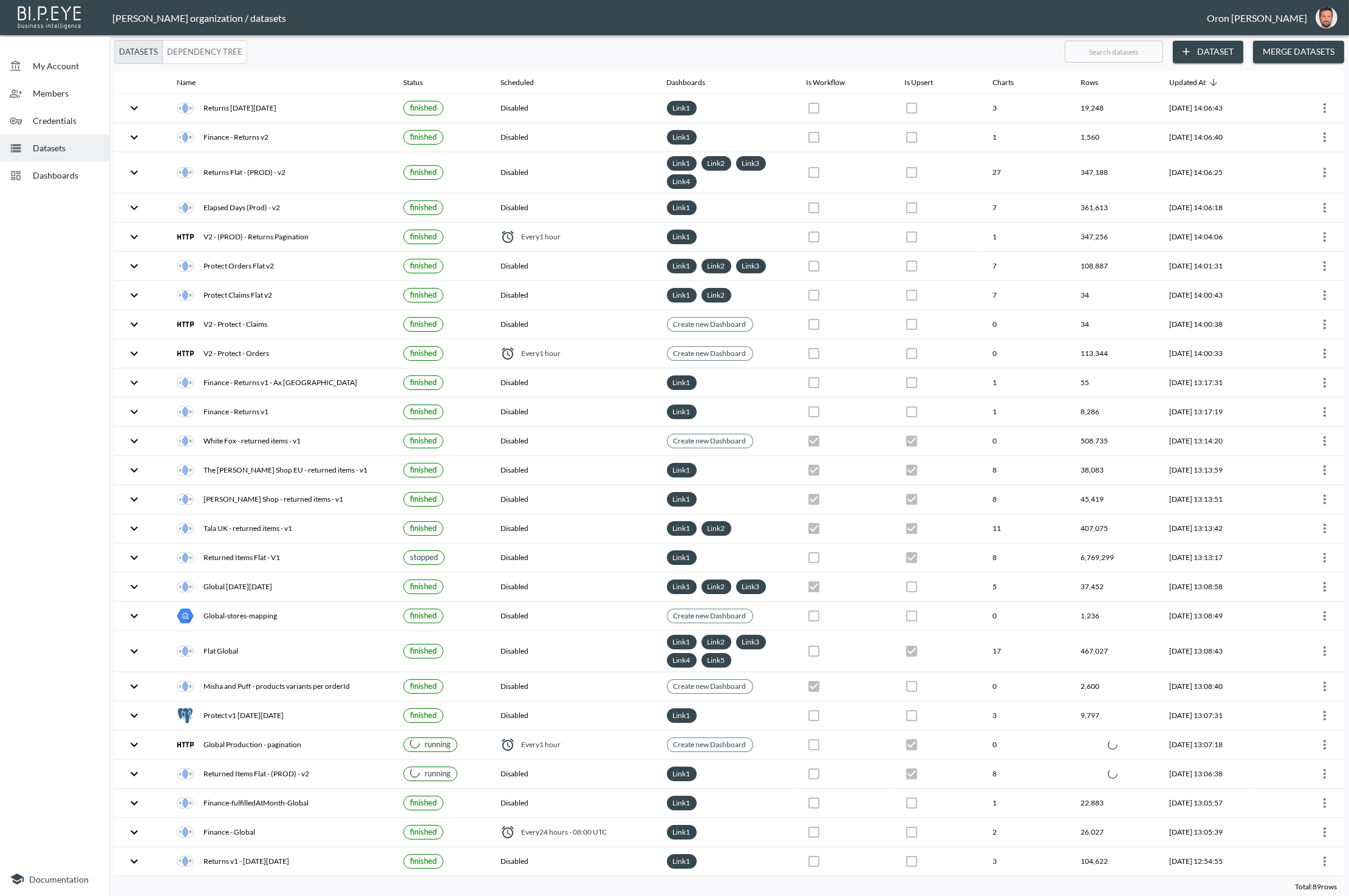
checkbox input "true"
checkbox input "false"
checkbox input "true"
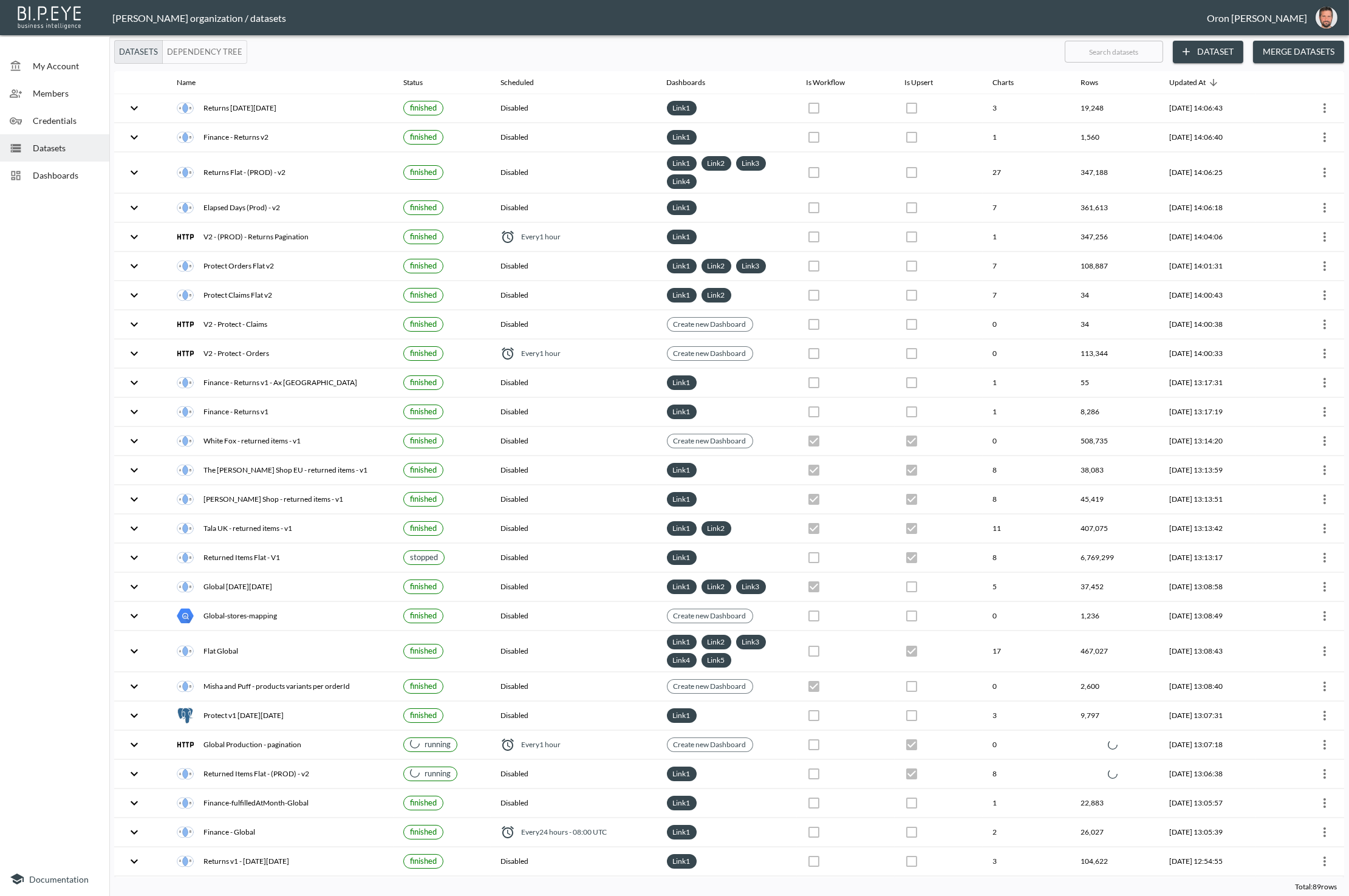
checkbox input "true"
checkbox input "false"
checkbox input "true"
checkbox input "false"
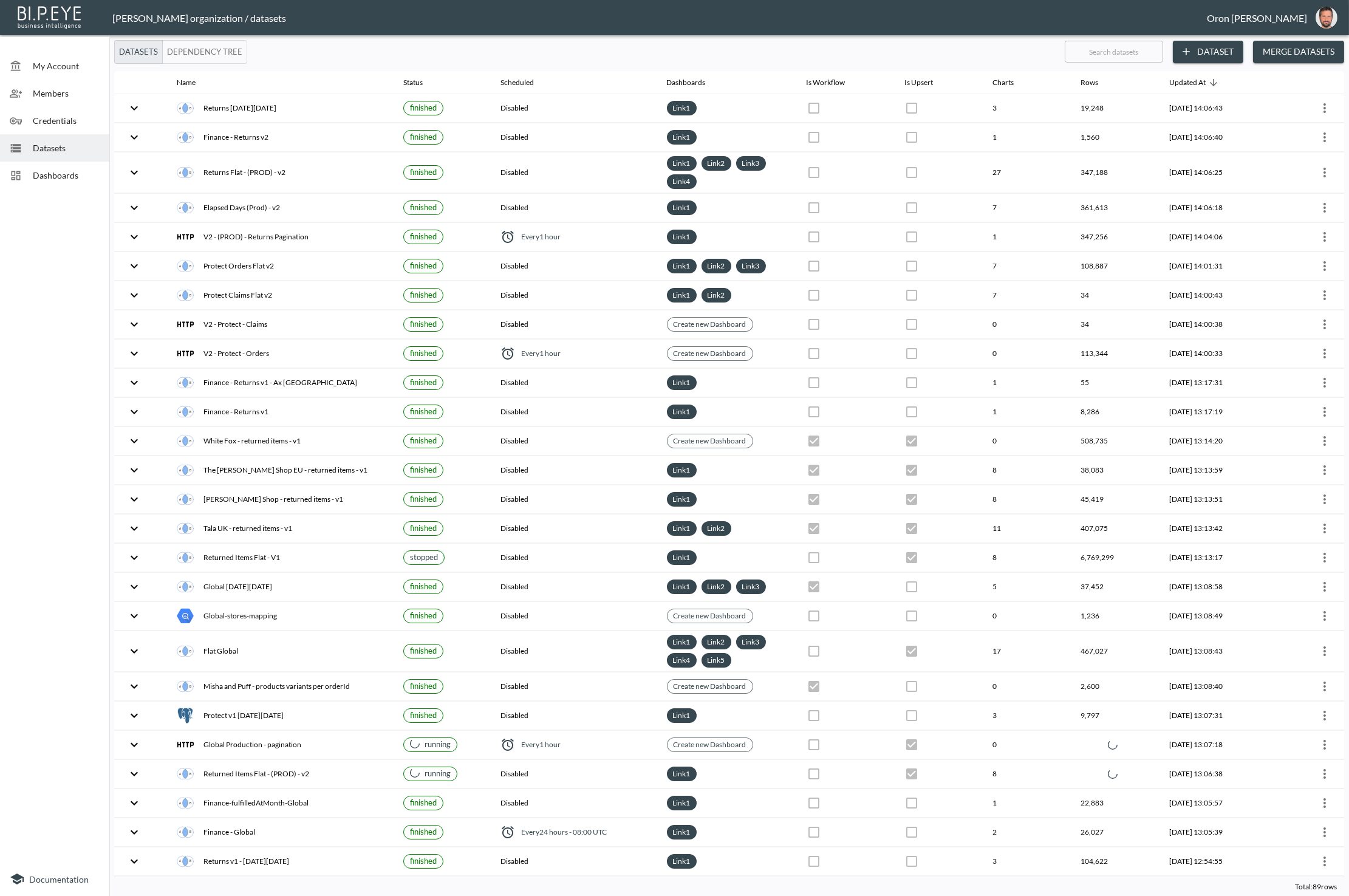
checkbox input "true"
checkbox input "false"
checkbox input "true"
checkbox input "false"
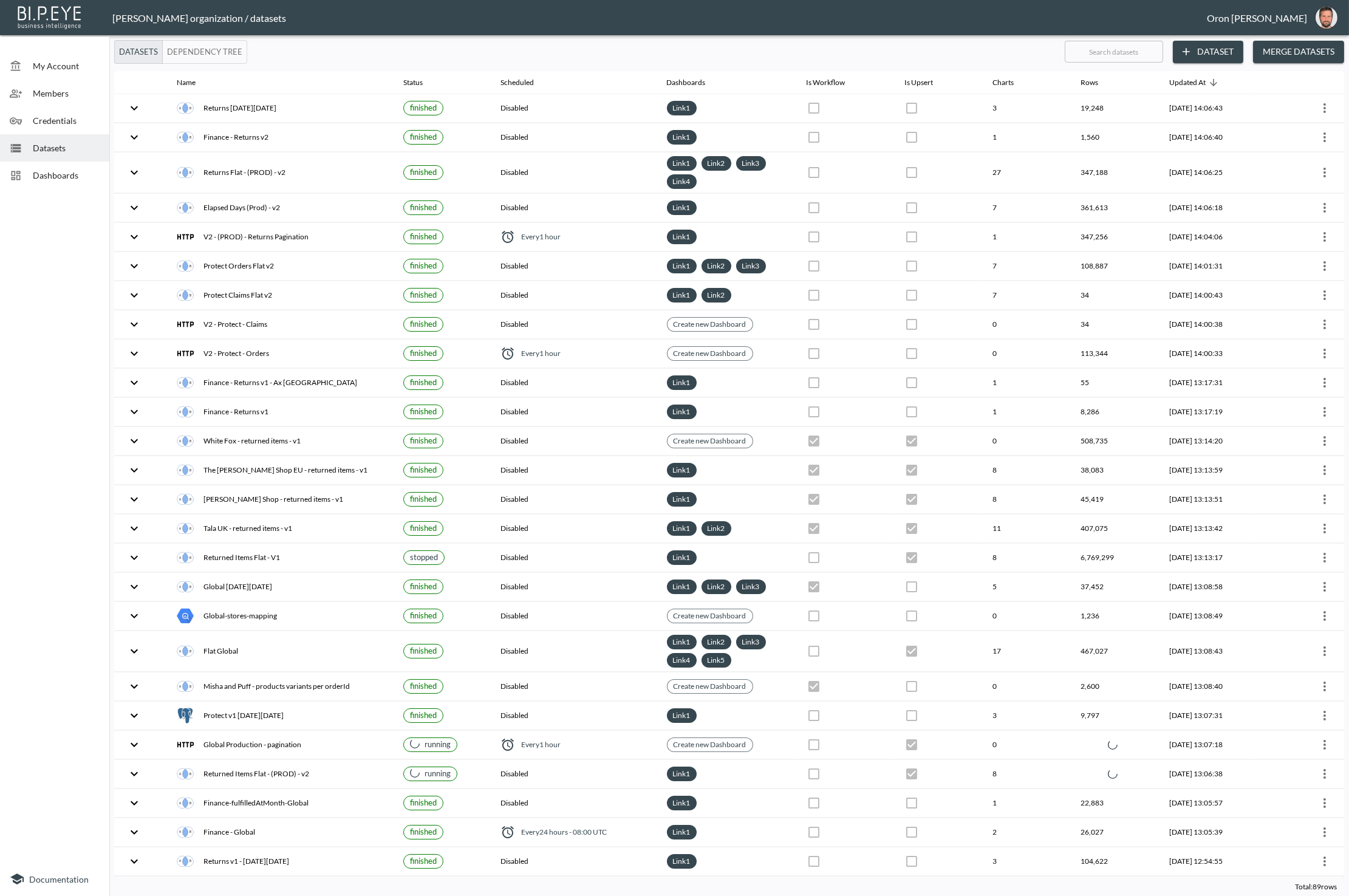
checkbox input "false"
checkbox input "true"
checkbox input "false"
checkbox input "true"
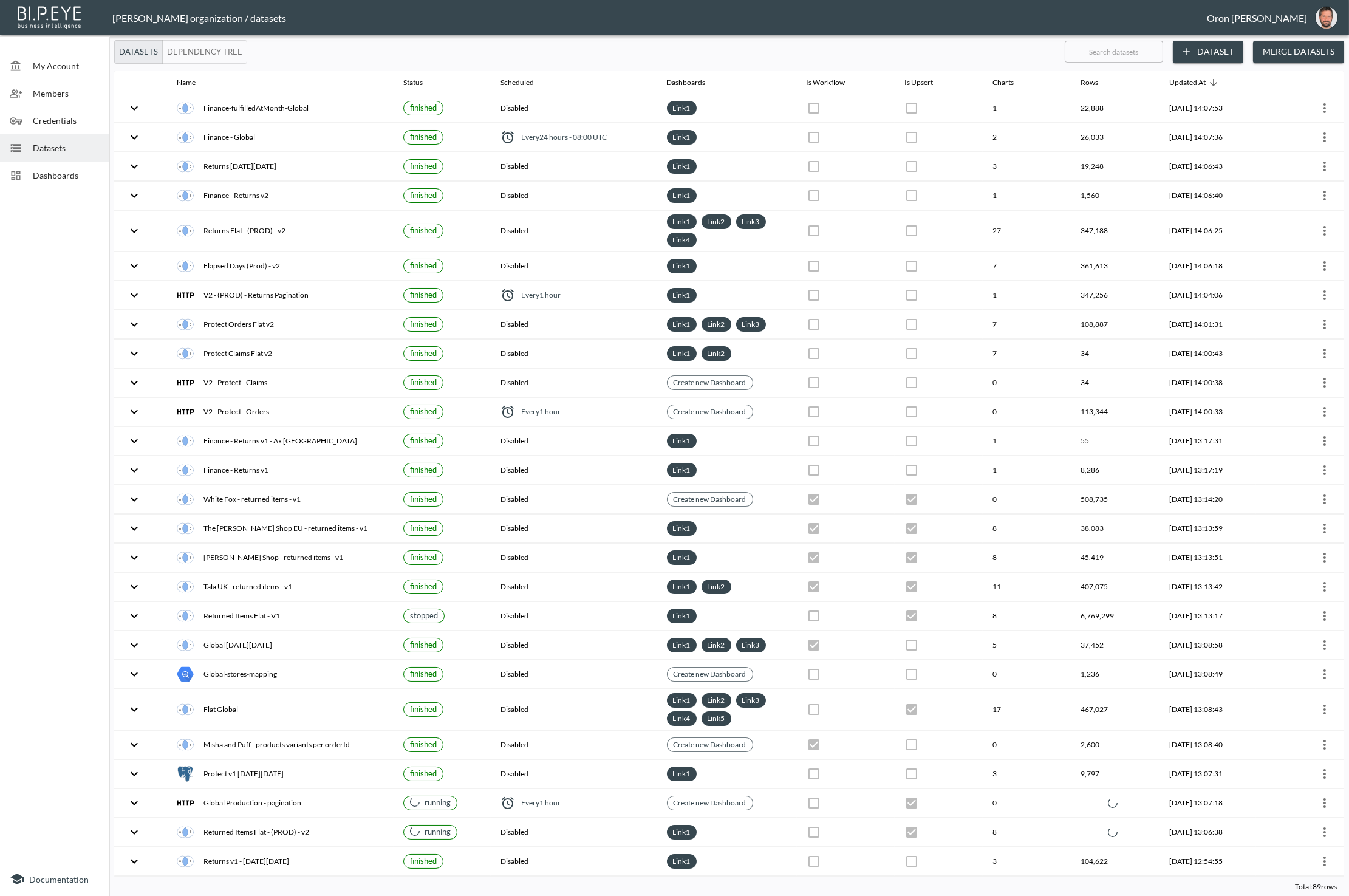
checkbox input "false"
checkbox input "true"
checkbox input "false"
checkbox input "true"
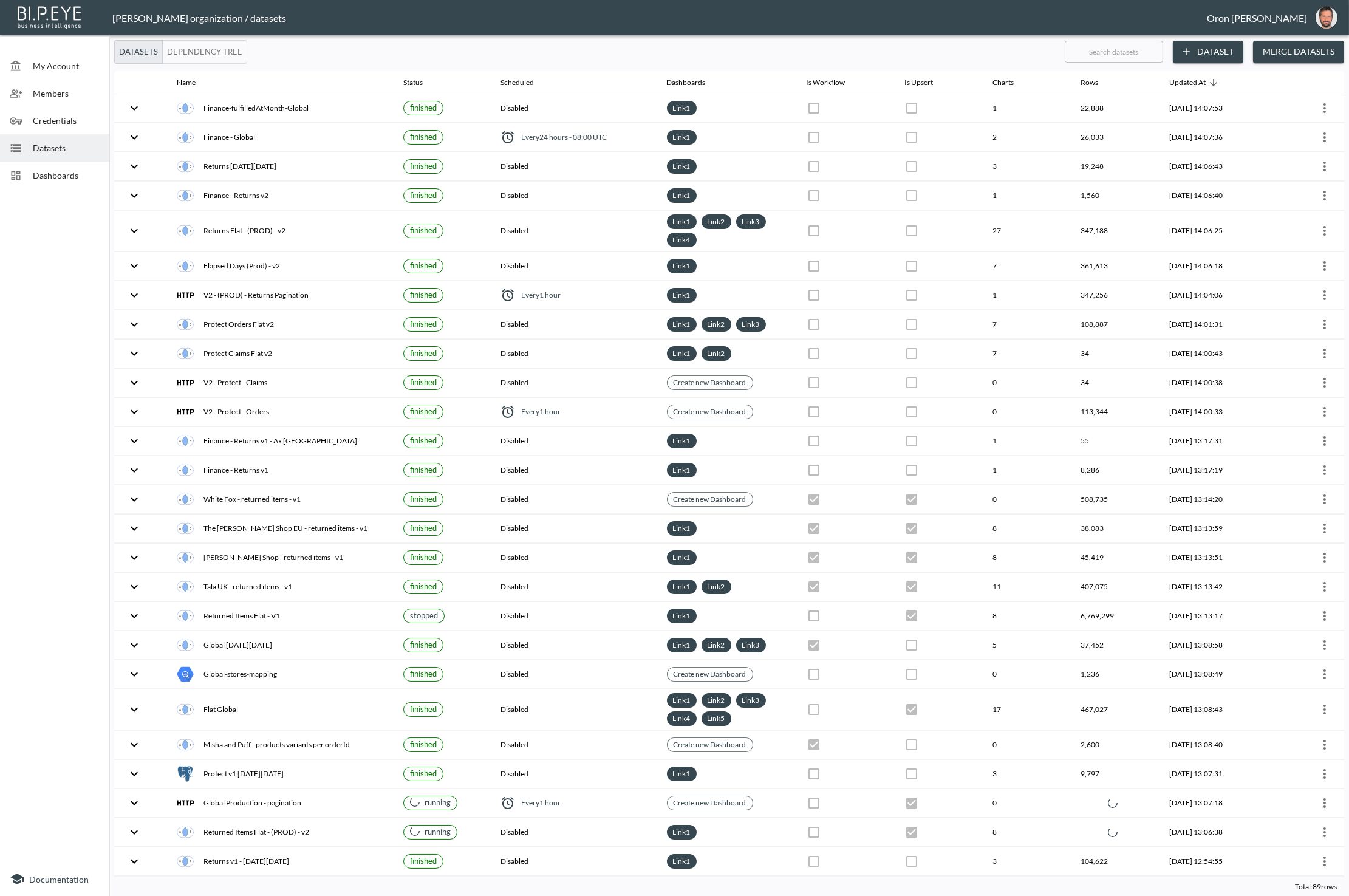
checkbox input "true"
checkbox input "false"
checkbox input "true"
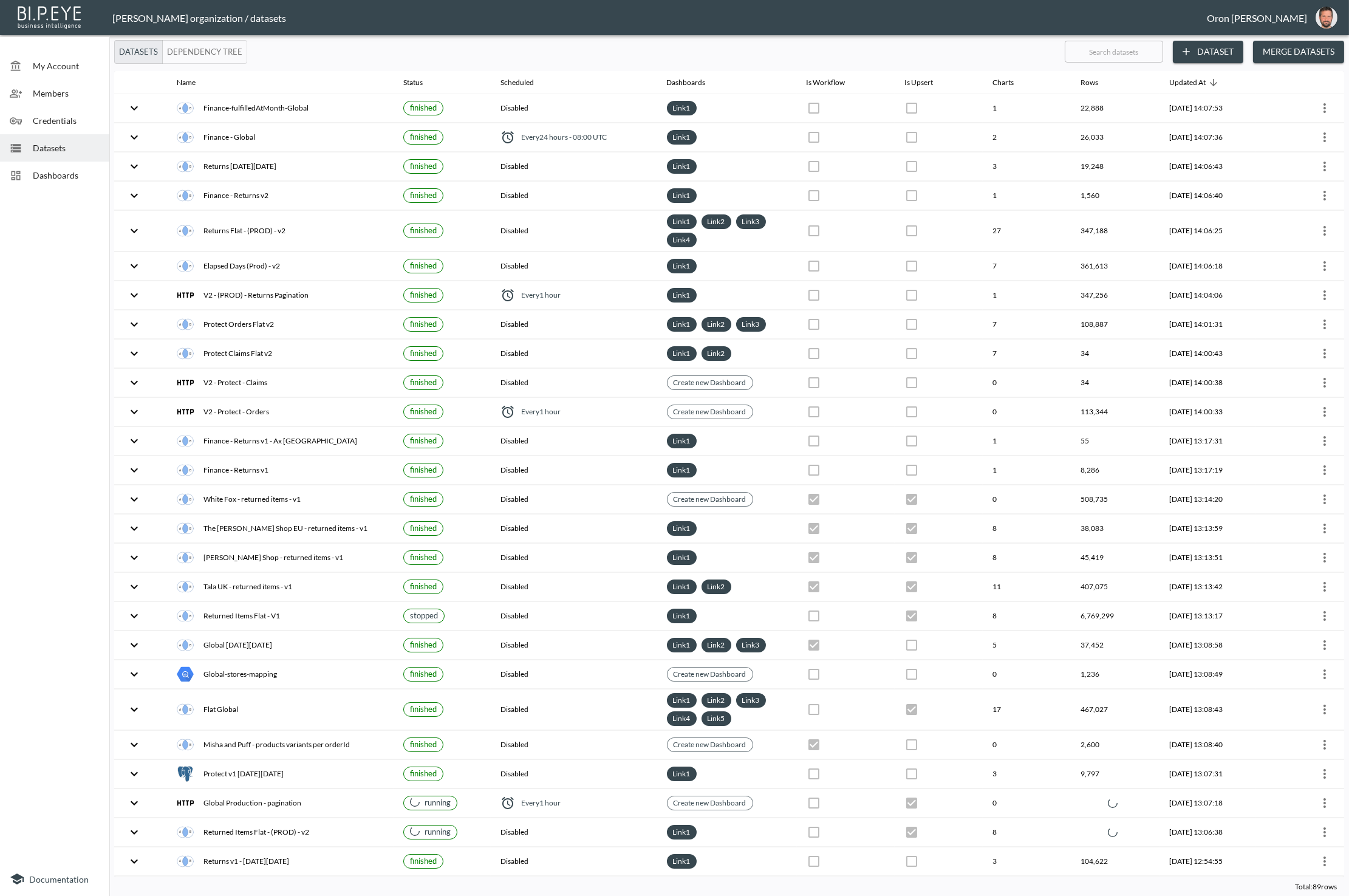
checkbox input "false"
checkbox input "true"
checkbox input "false"
checkbox input "true"
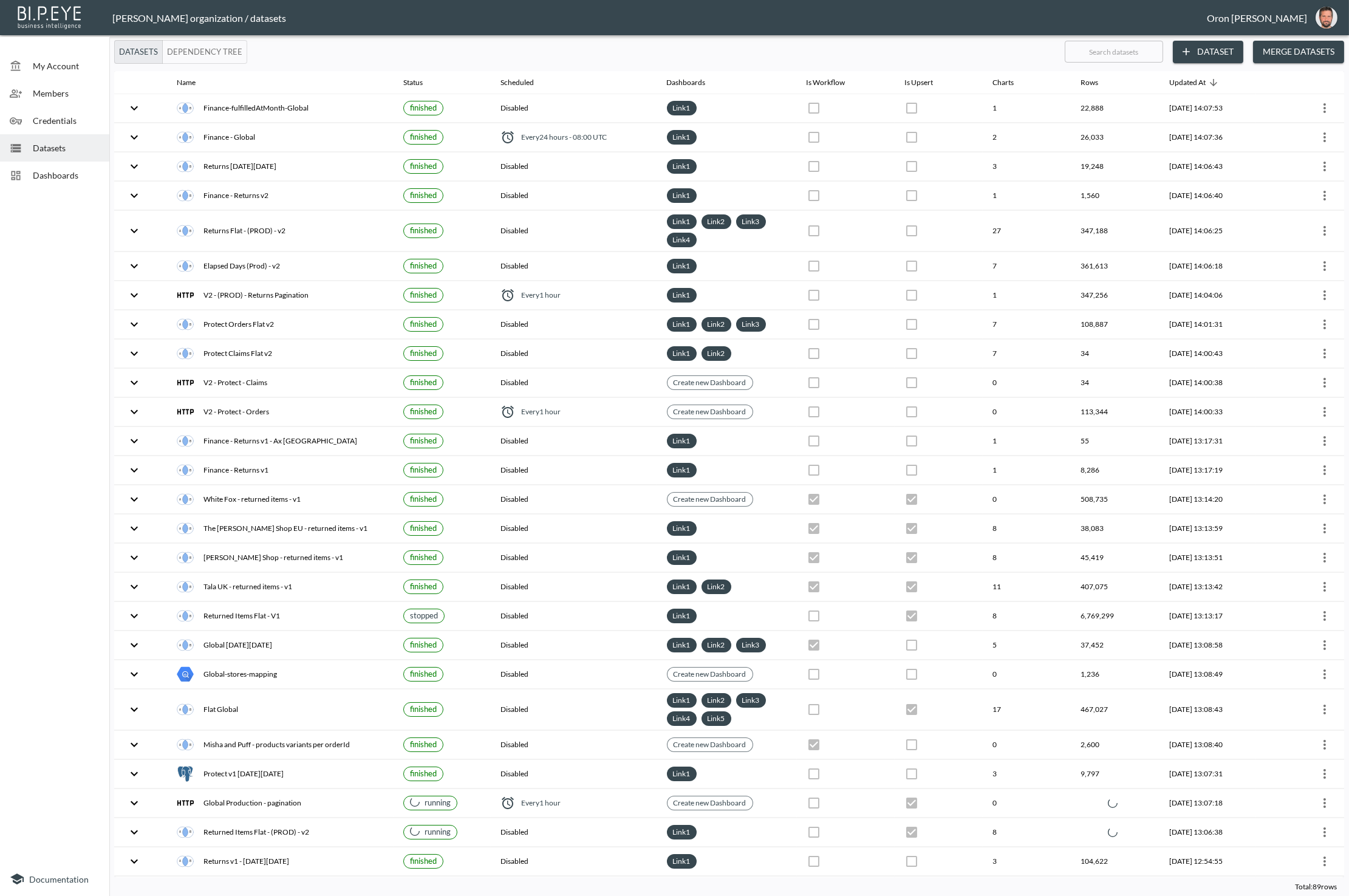
checkbox input "false"
checkbox input "true"
checkbox input "false"
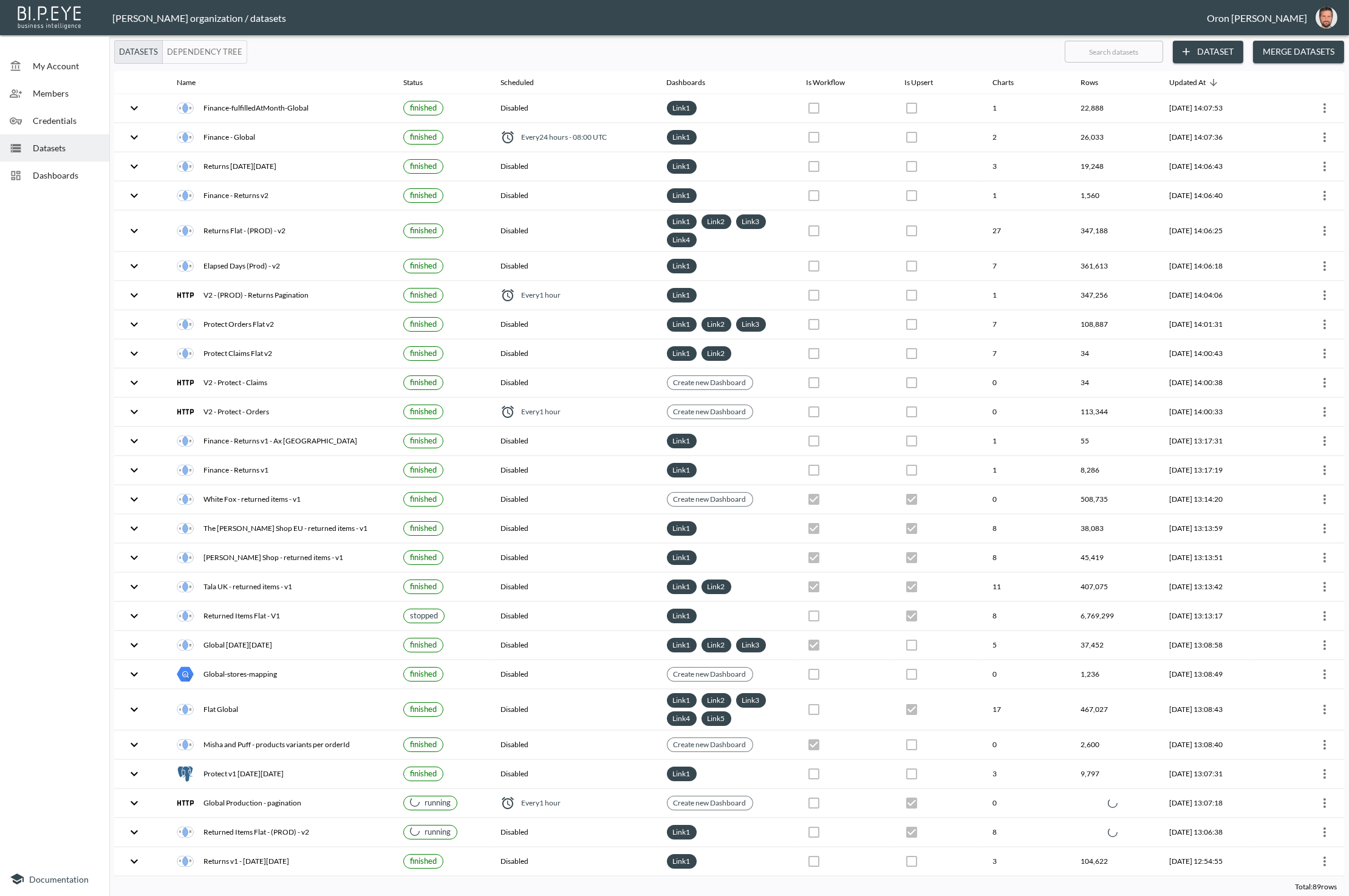
checkbox input "true"
checkbox input "false"
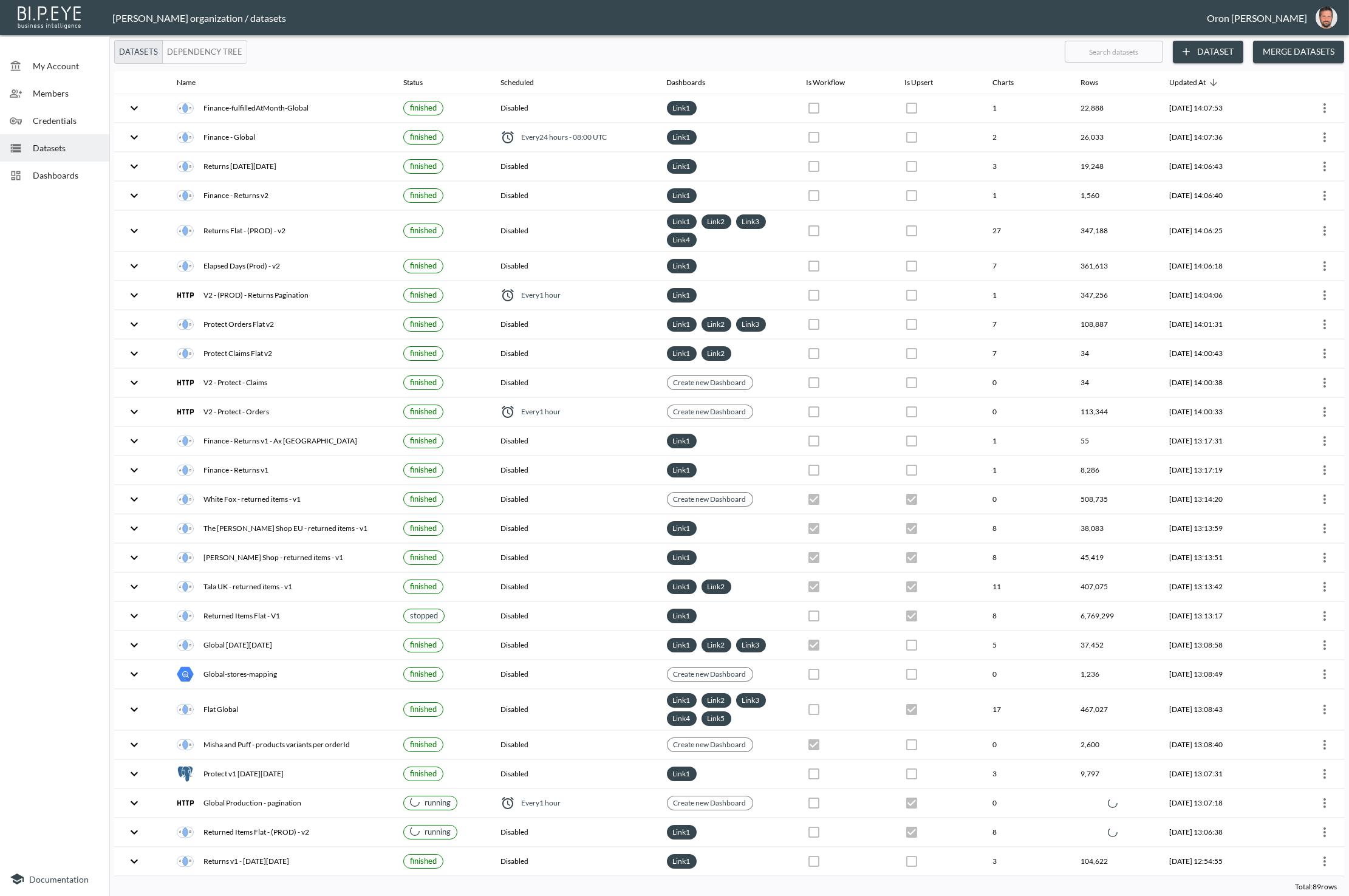
checkbox input "true"
checkbox input "false"
checkbox input "true"
checkbox input "false"
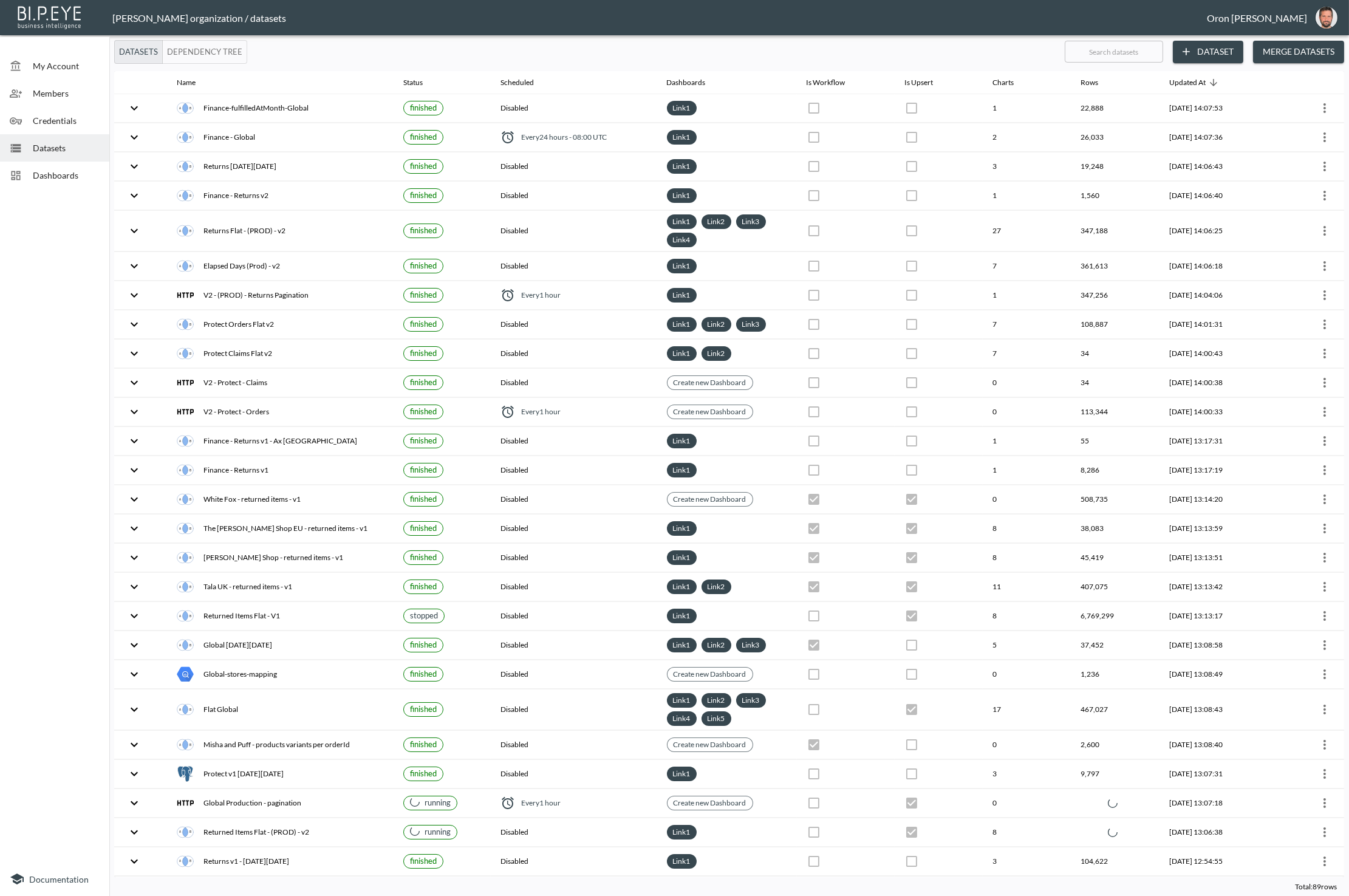
checkbox input "false"
checkbox input "true"
checkbox input "false"
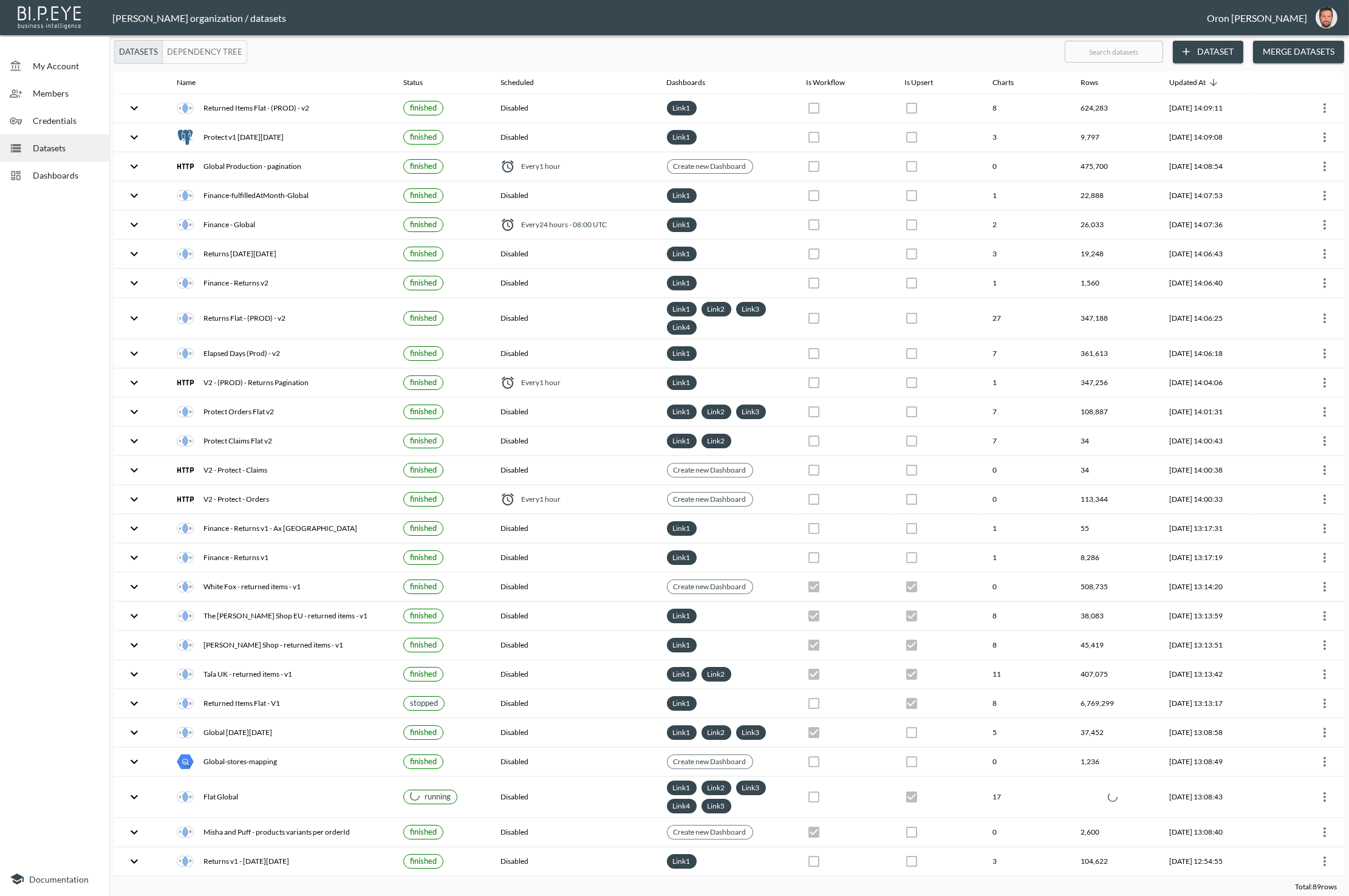
checkbox input "false"
checkbox input "true"
checkbox input "false"
checkbox input "true"
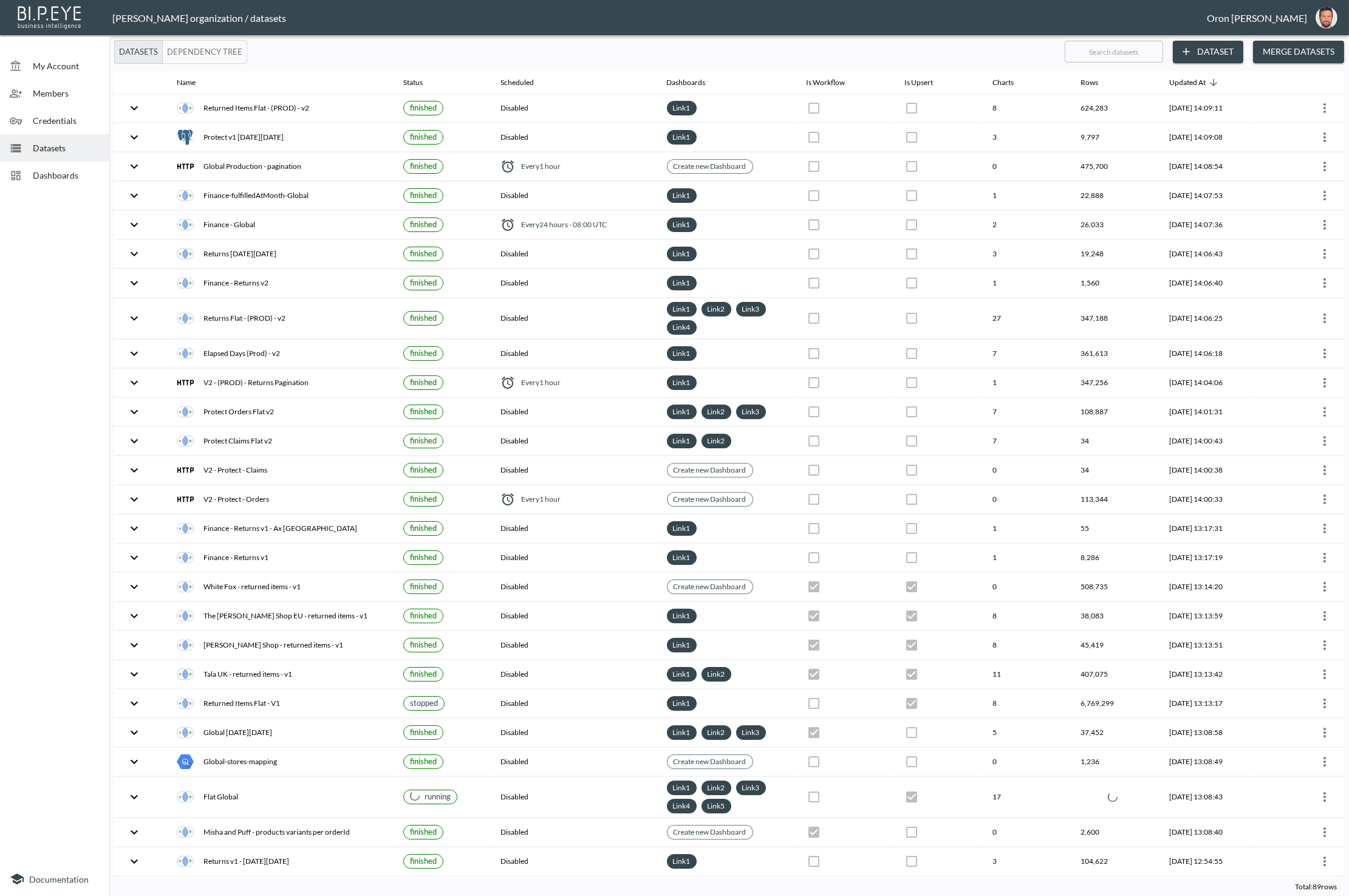
checkbox input "true"
checkbox input "false"
checkbox input "true"
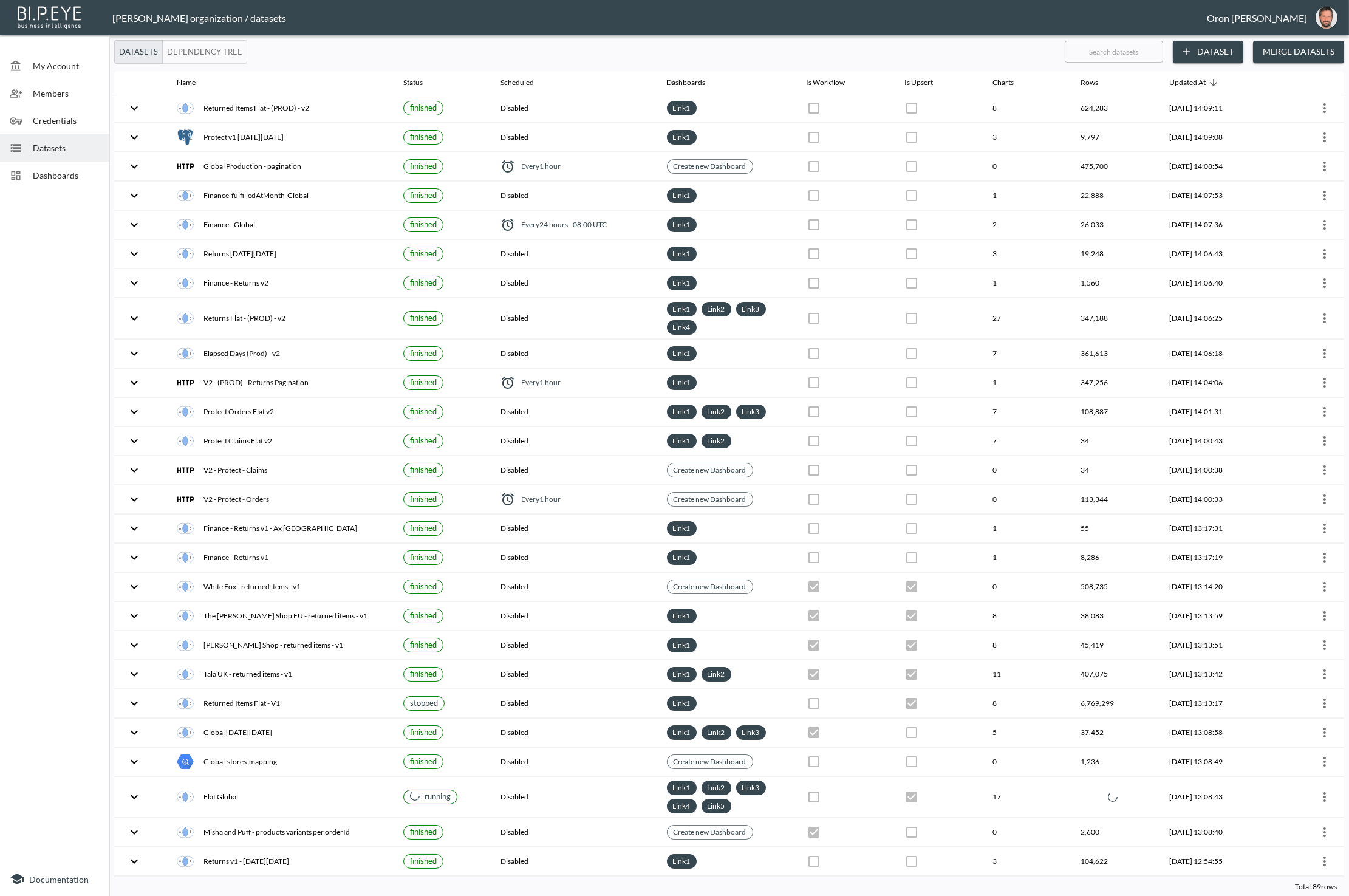
checkbox input "false"
checkbox input "true"
checkbox input "false"
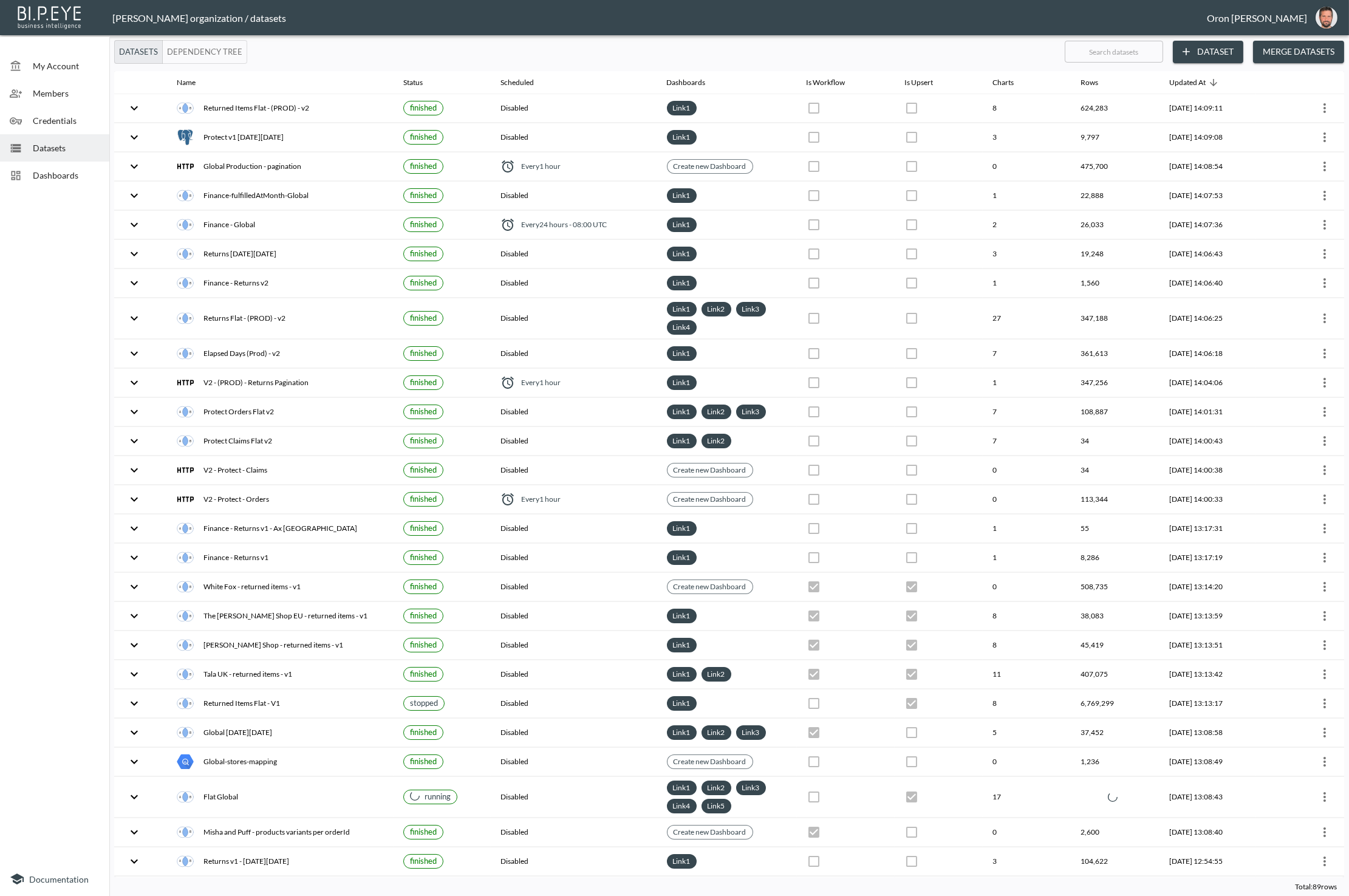
checkbox input "false"
checkbox input "true"
checkbox input "false"
checkbox input "true"
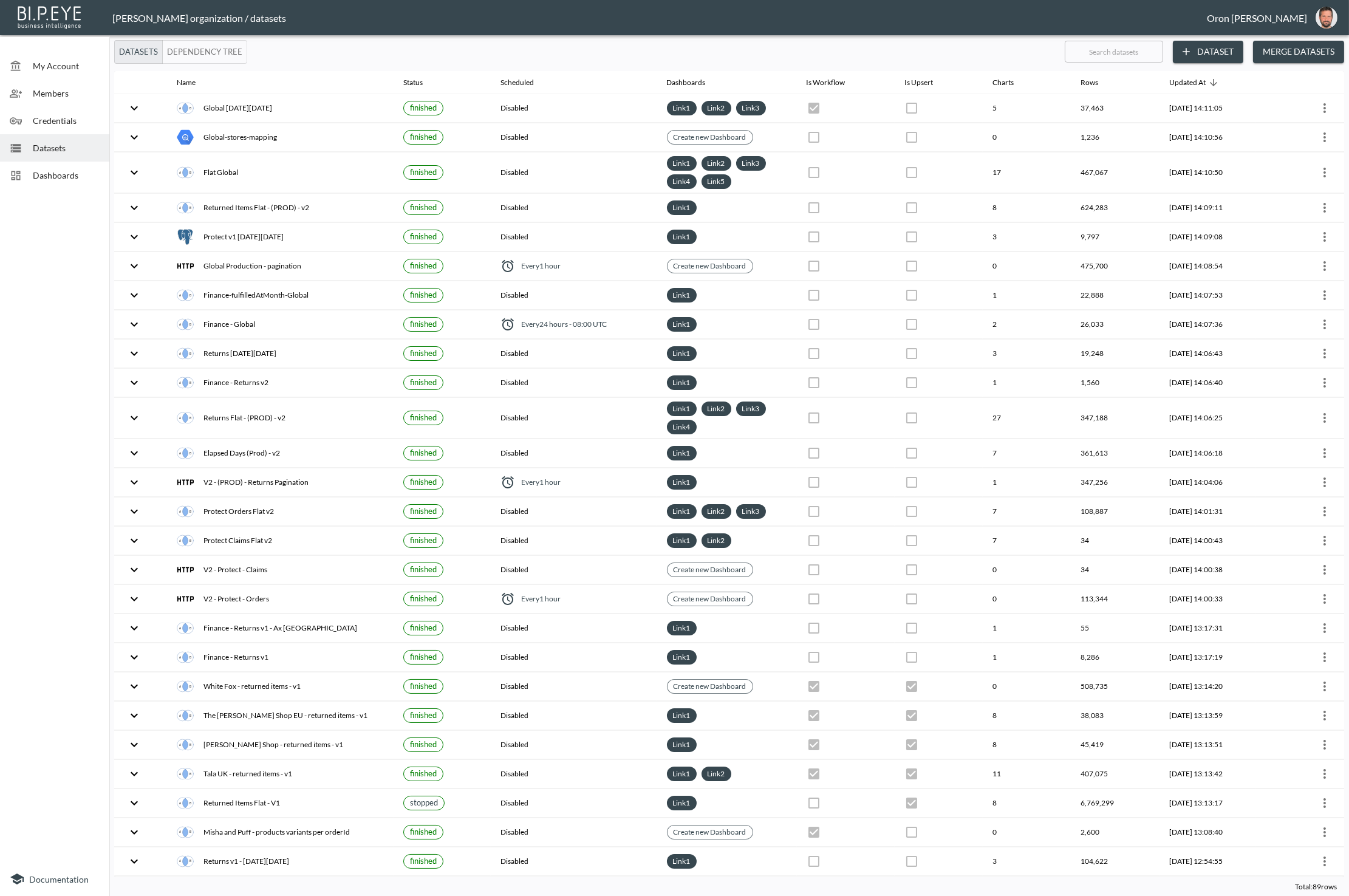
checkbox input "true"
checkbox input "false"
